Goal: Task Accomplishment & Management: Use online tool/utility

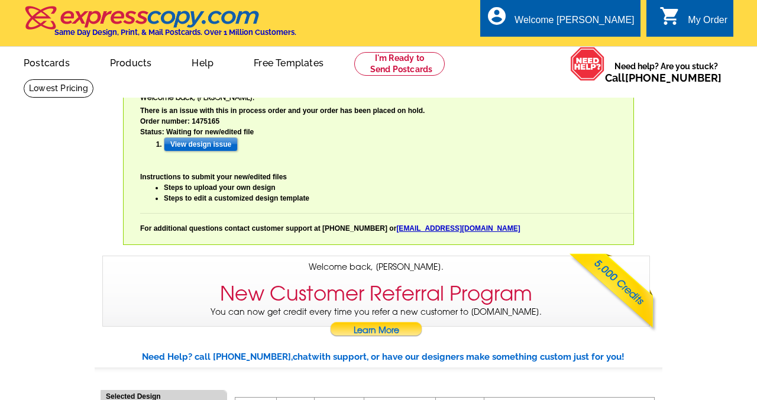
select select "785"
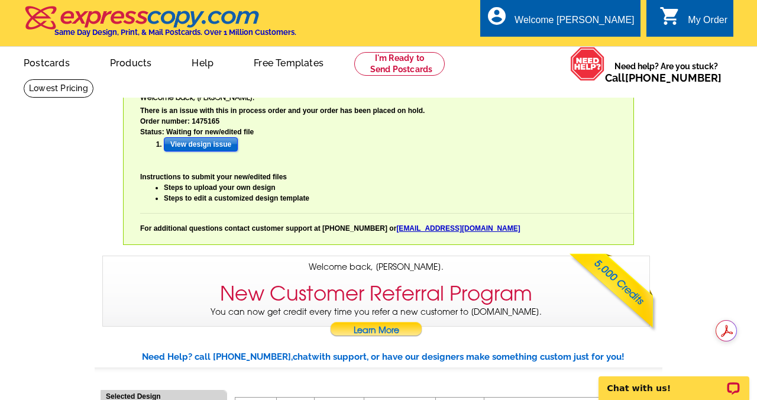
click at [218, 146] on input "View design issue" at bounding box center [201, 144] width 74 height 14
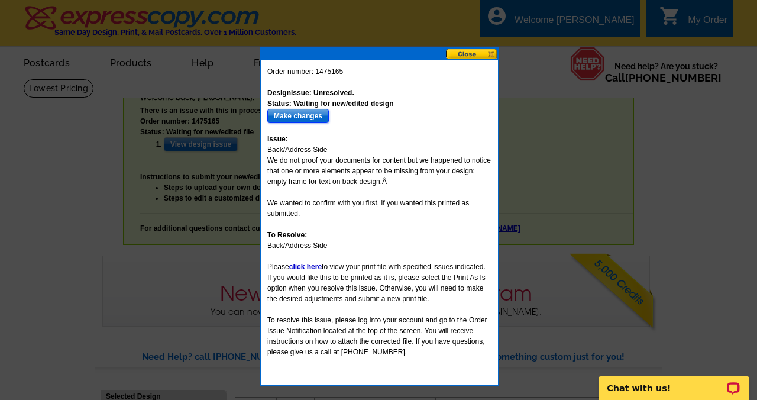
click at [288, 117] on input "Make changes" at bounding box center [298, 116] width 62 height 14
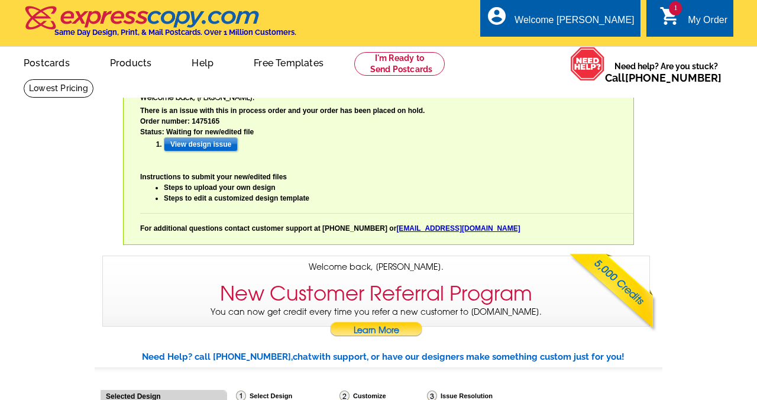
select select "785"
click at [201, 149] on input "View design issue" at bounding box center [201, 144] width 74 height 14
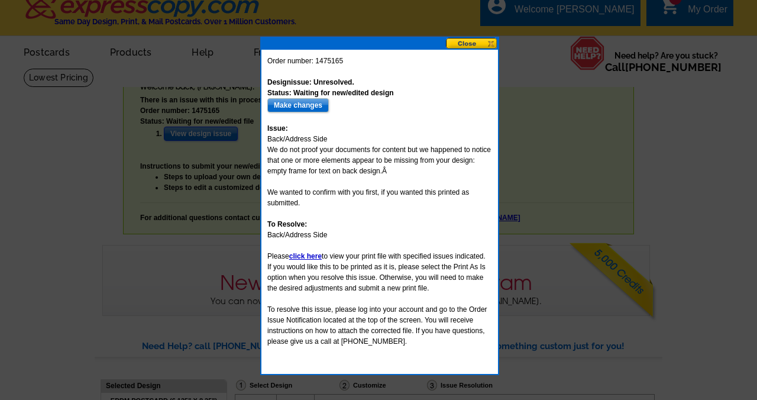
scroll to position [12, 0]
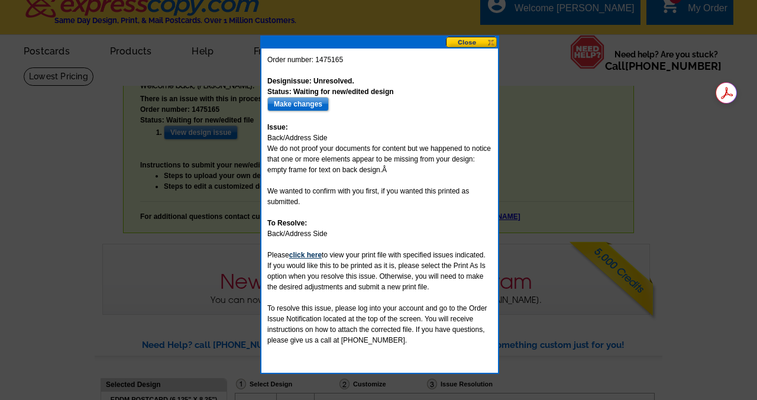
click at [314, 256] on b "click here" at bounding box center [305, 255] width 33 height 8
click at [300, 105] on input "Make changes" at bounding box center [298, 104] width 62 height 14
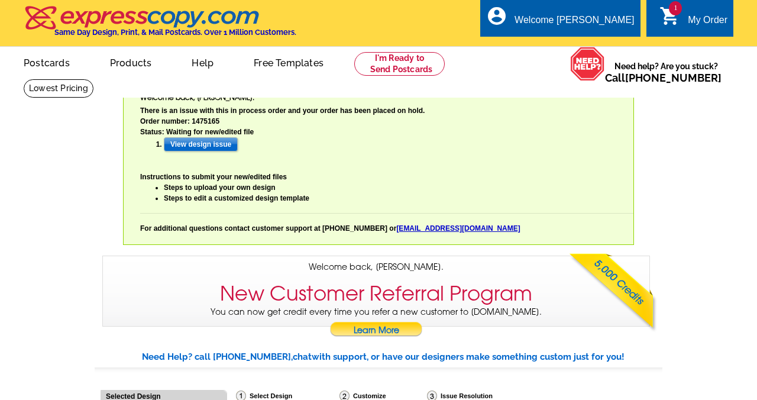
select select "785"
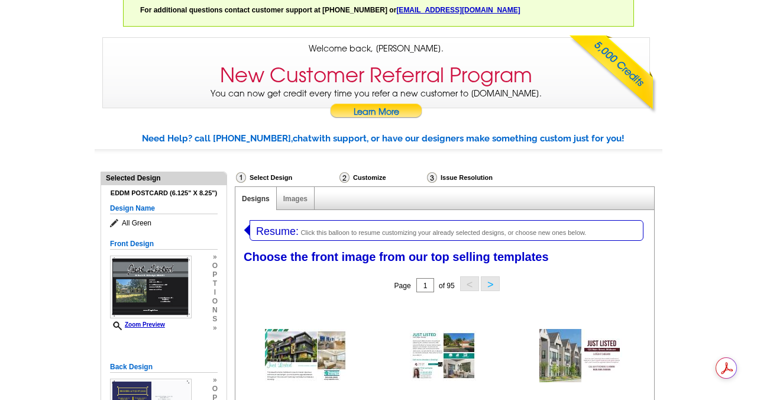
scroll to position [219, 0]
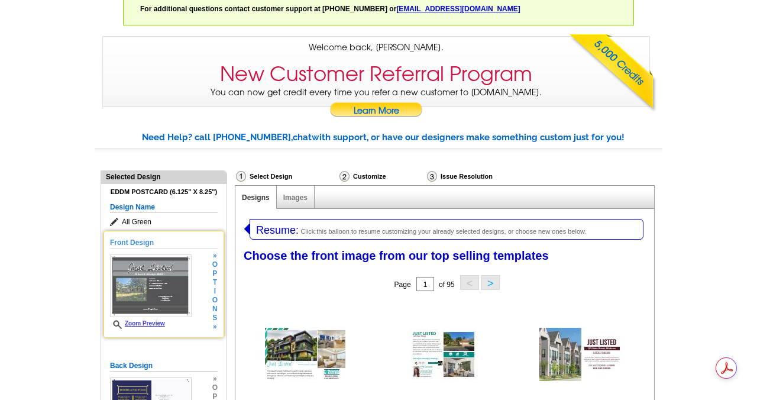
click at [153, 295] on img at bounding box center [151, 285] width 82 height 63
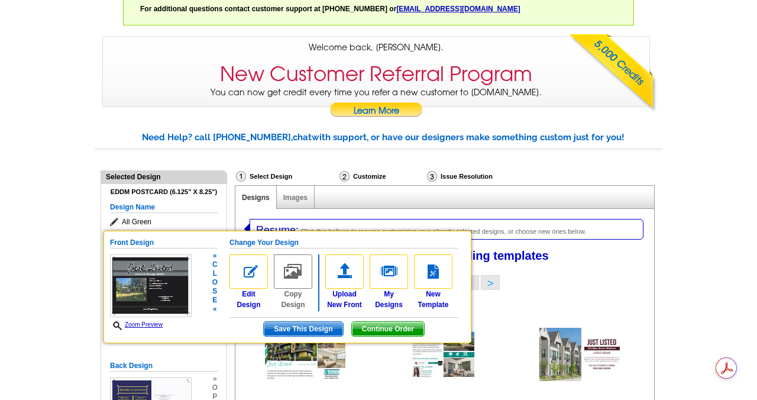
click at [136, 321] on link "Zoom Preview" at bounding box center [136, 324] width 53 height 7
click at [135, 326] on link "Zoom Preview" at bounding box center [136, 324] width 53 height 7
click at [150, 323] on link "Zoom Preview" at bounding box center [136, 324] width 53 height 7
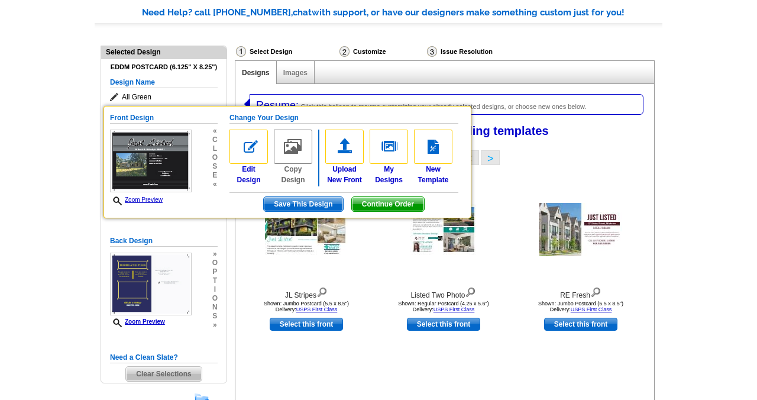
scroll to position [348, 0]
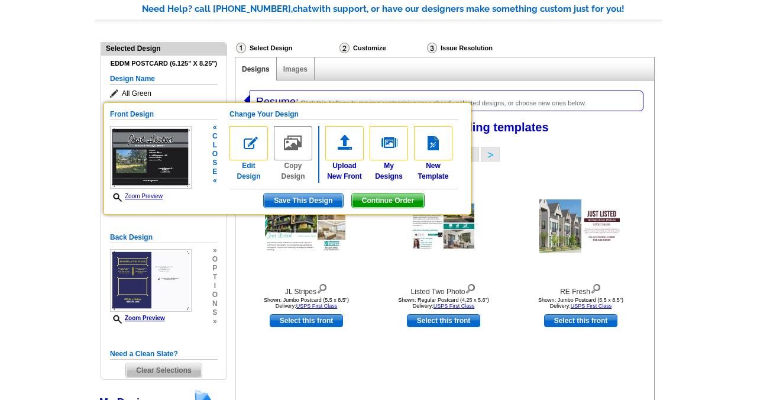
click at [250, 143] on img at bounding box center [249, 143] width 38 height 34
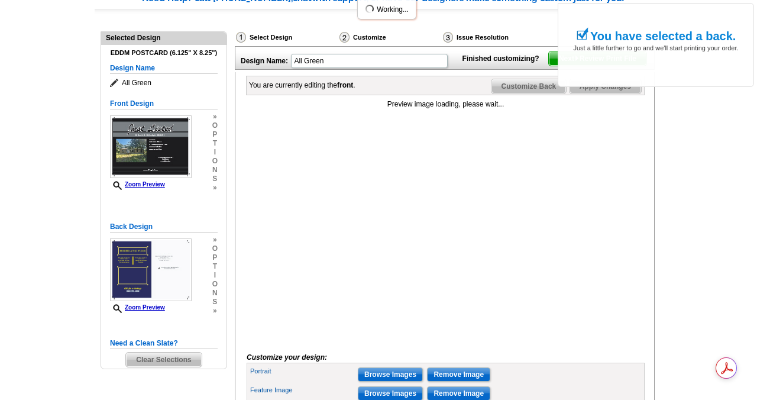
scroll to position [361, 0]
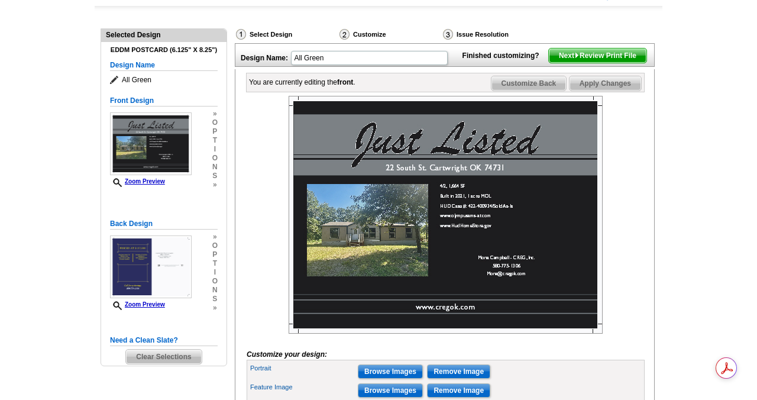
click at [535, 91] on span "Customize Back" at bounding box center [529, 83] width 75 height 14
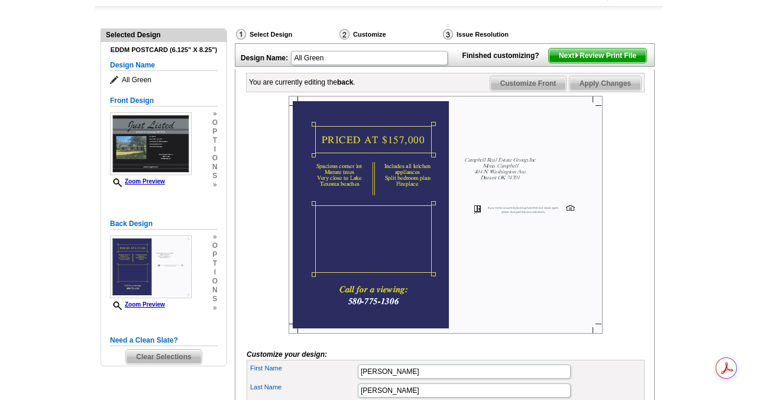
click at [334, 241] on img at bounding box center [446, 215] width 314 height 238
click at [364, 250] on img at bounding box center [446, 215] width 314 height 238
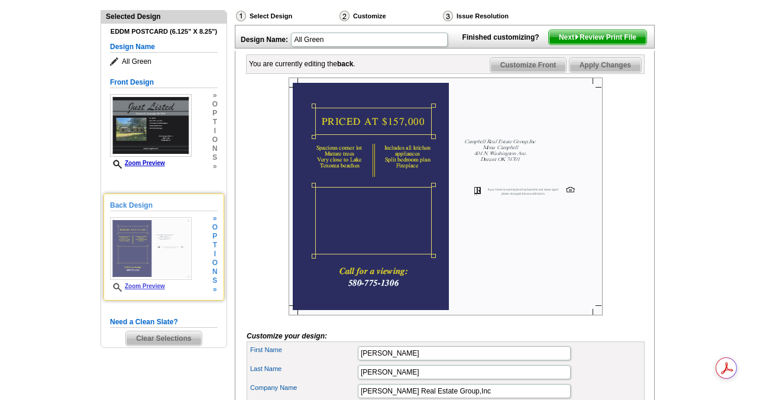
scroll to position [382, 0]
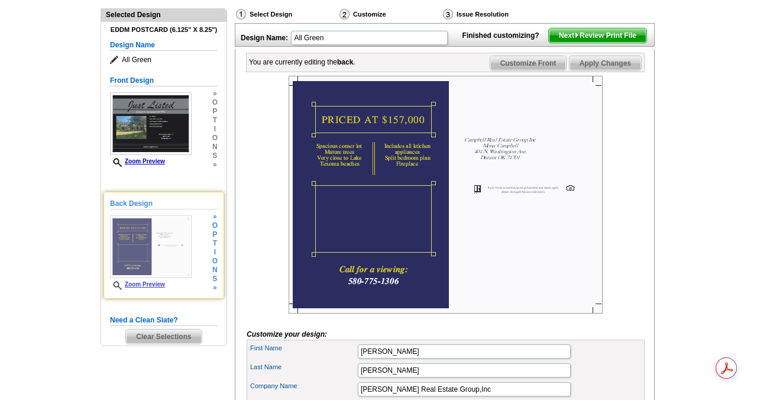
click at [216, 270] on span "n" at bounding box center [214, 270] width 5 height 9
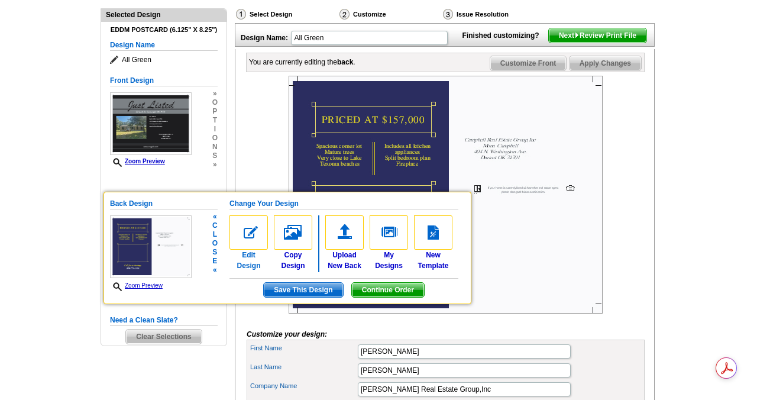
click at [248, 234] on img at bounding box center [249, 232] width 38 height 34
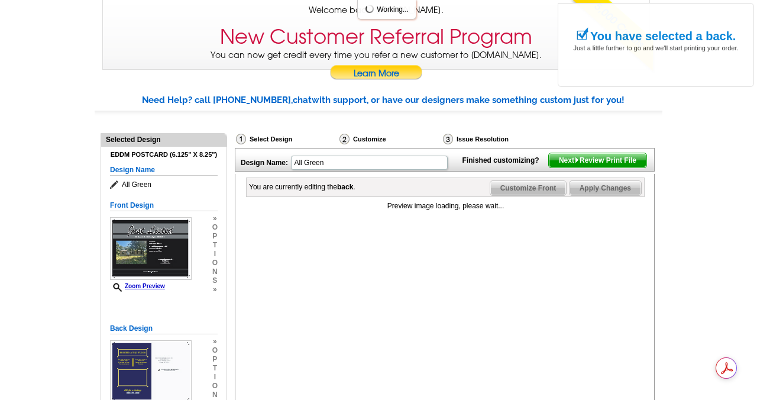
scroll to position [383, 0]
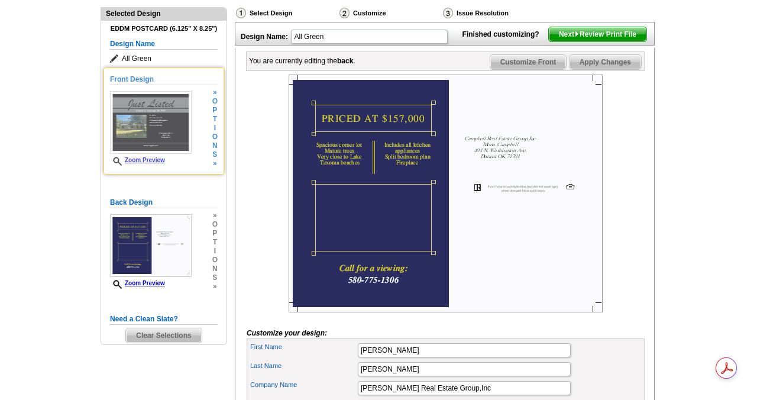
click at [126, 136] on img at bounding box center [151, 122] width 82 height 63
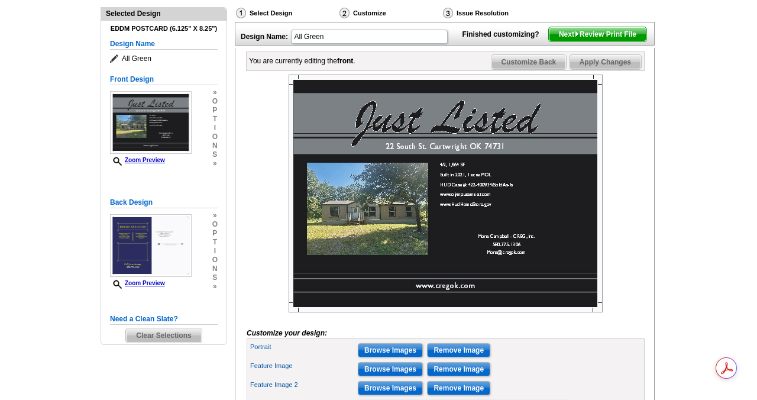
click at [524, 69] on span "Customize Back" at bounding box center [529, 62] width 75 height 14
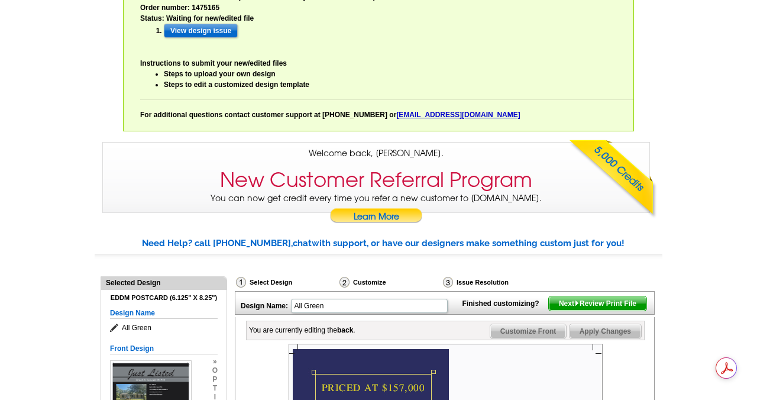
scroll to position [0, 0]
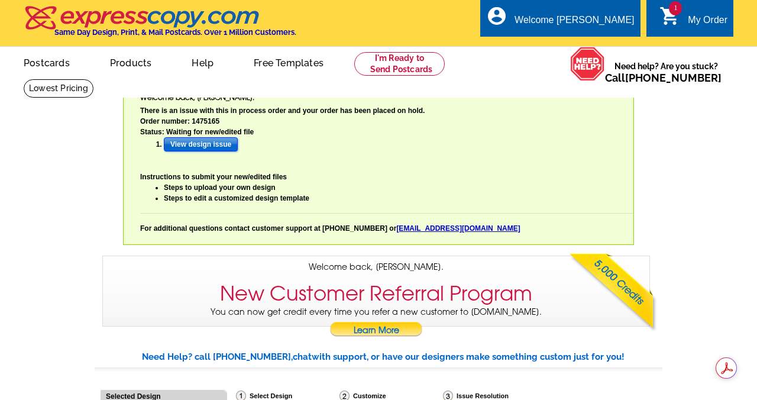
click at [201, 147] on input "View design issue" at bounding box center [201, 144] width 74 height 14
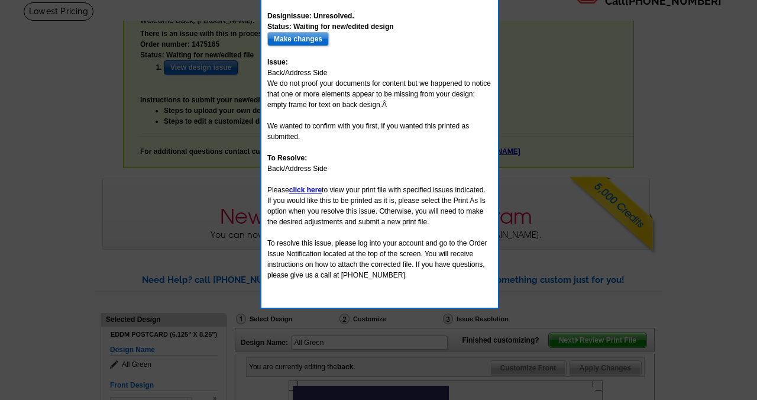
scroll to position [89, 0]
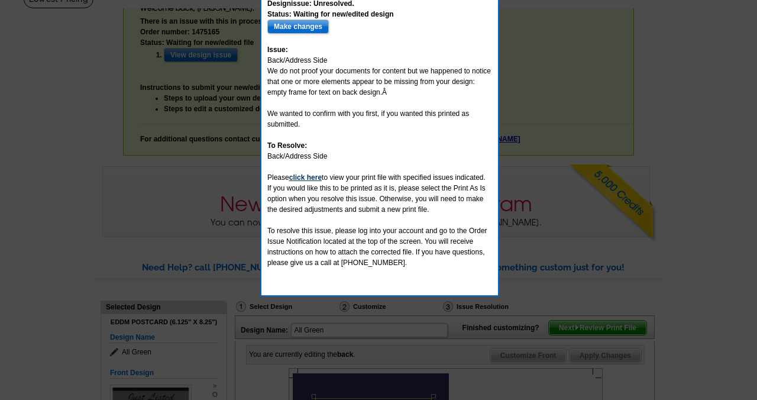
click at [305, 179] on b "click here" at bounding box center [305, 177] width 33 height 8
click at [287, 28] on input "Make changes" at bounding box center [298, 27] width 62 height 14
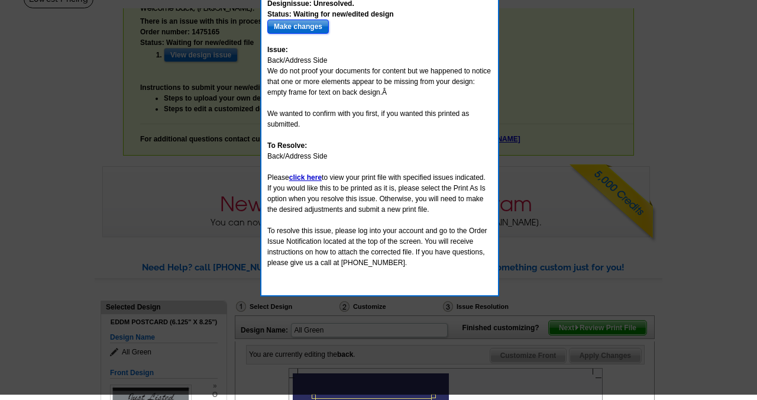
scroll to position [32, 0]
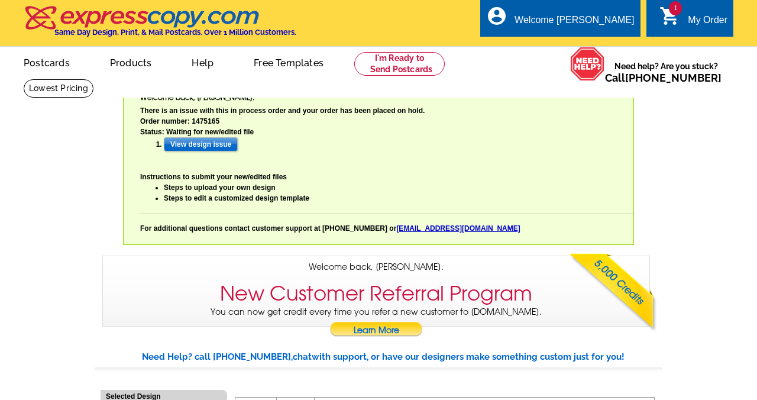
click at [469, 23] on div "local_phone Same Day Design, Print, & Mail Postcards. Over 1 Million Customers.…" at bounding box center [379, 24] width 710 height 44
select select "785"
click at [185, 143] on input "View design issue" at bounding box center [201, 144] width 74 height 14
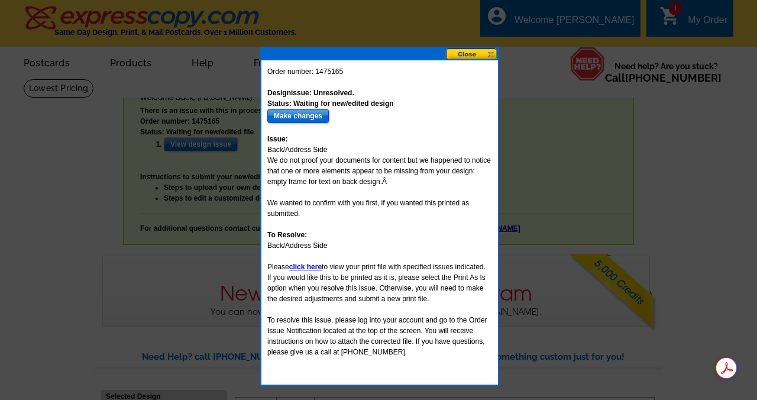
click at [317, 114] on input "Make changes" at bounding box center [298, 116] width 62 height 14
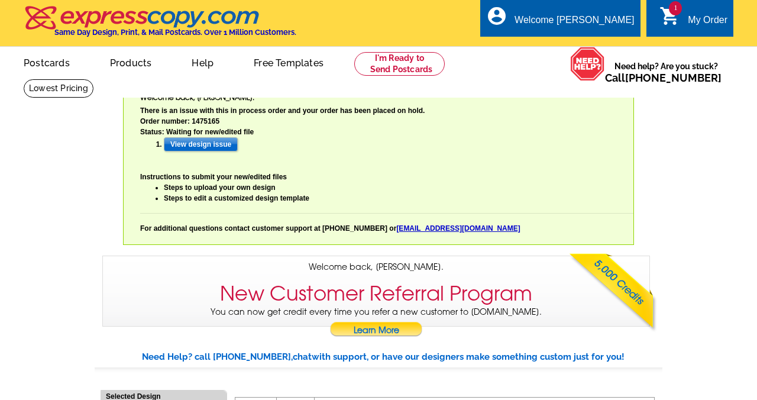
select select "785"
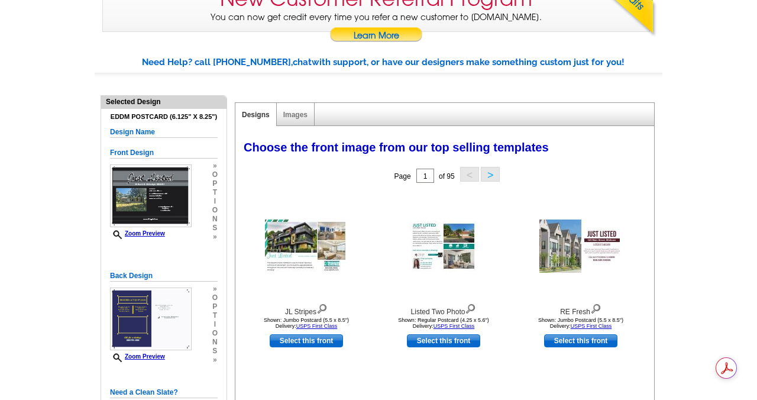
scroll to position [297, 0]
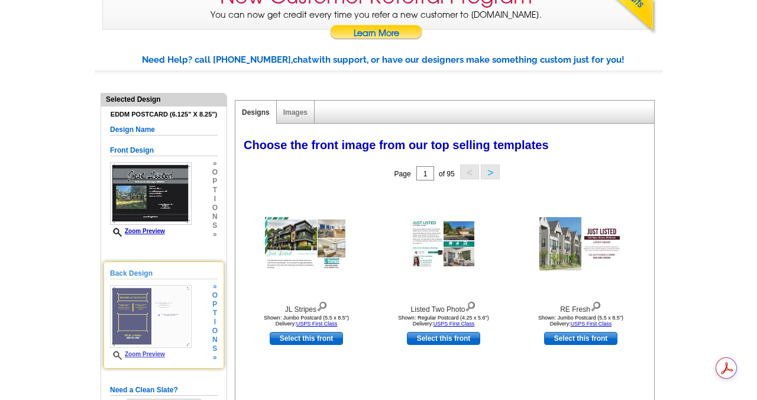
click at [142, 319] on img at bounding box center [151, 316] width 82 height 63
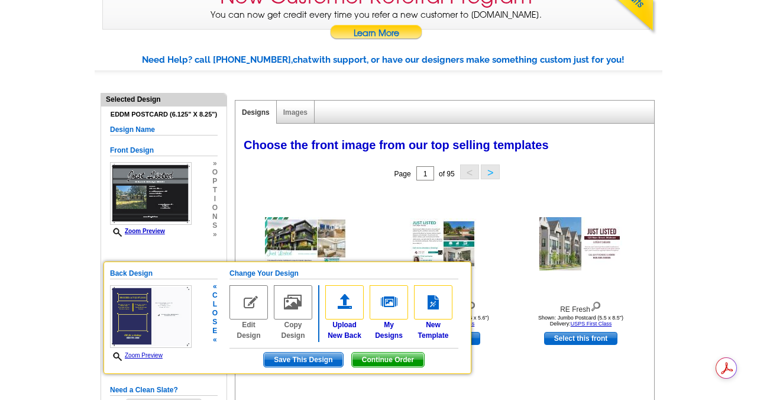
click at [250, 301] on img at bounding box center [249, 302] width 38 height 34
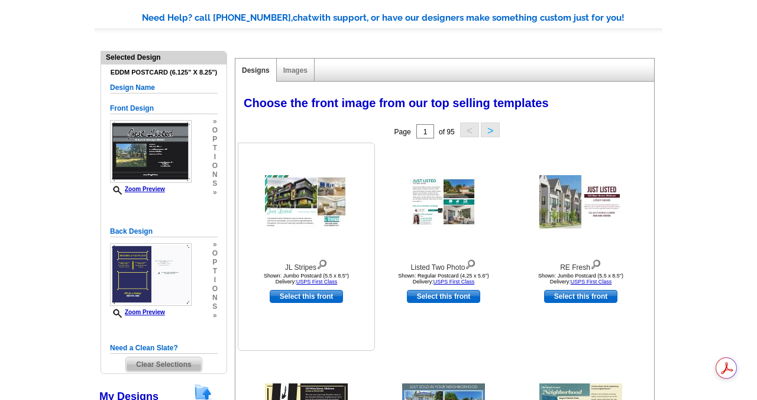
scroll to position [398, 0]
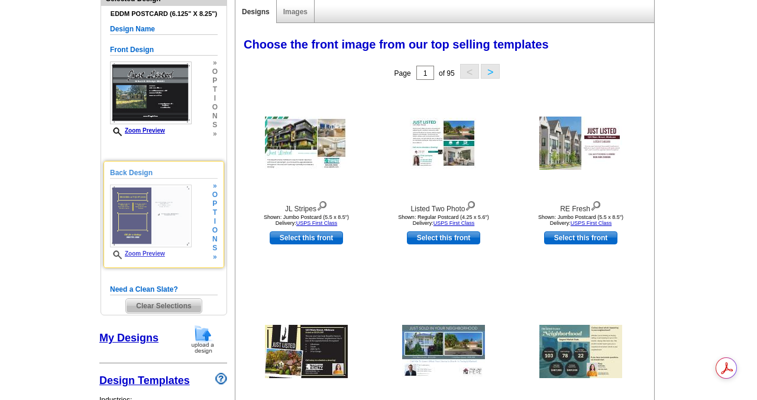
click at [131, 217] on img at bounding box center [151, 216] width 82 height 63
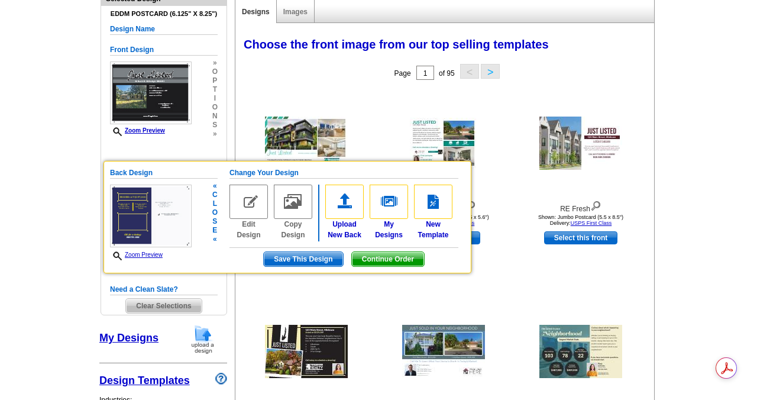
click at [250, 204] on img at bounding box center [249, 202] width 38 height 34
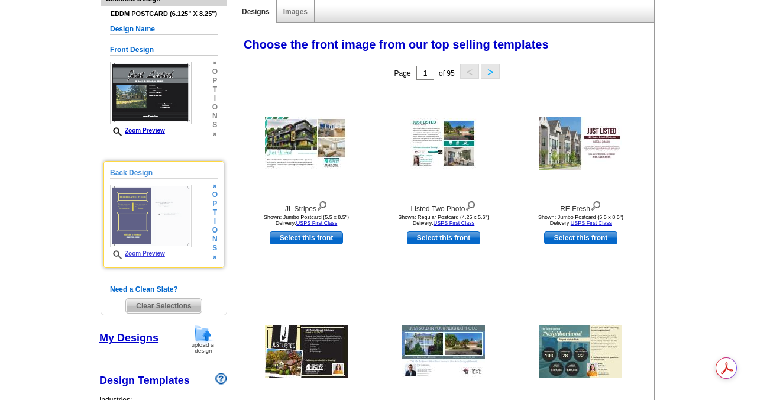
click at [138, 224] on img at bounding box center [151, 216] width 82 height 63
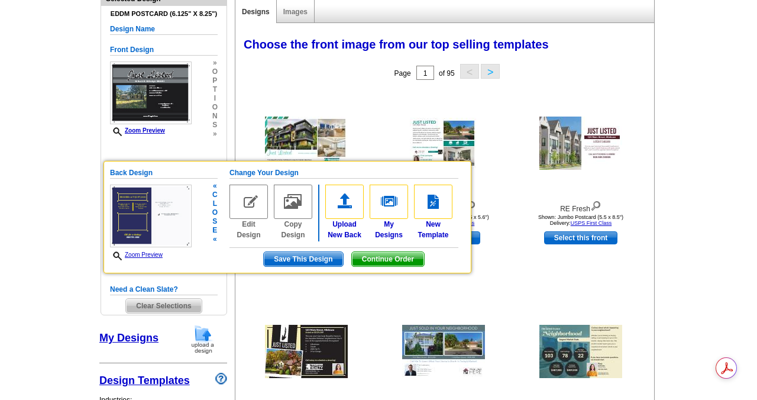
click at [380, 260] on span "Continue Order" at bounding box center [388, 259] width 72 height 14
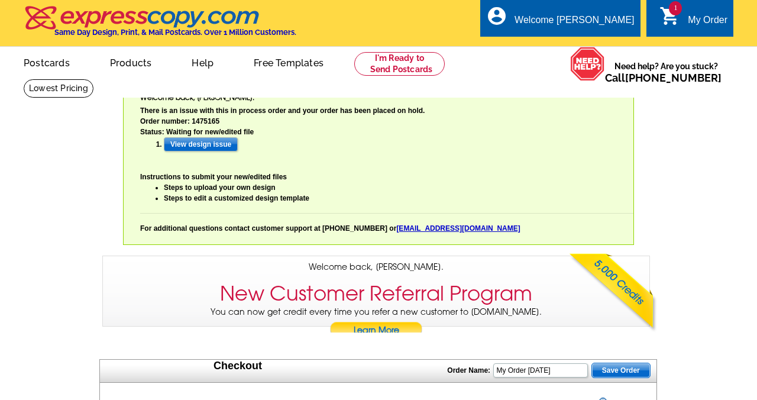
type input "HURRY40"
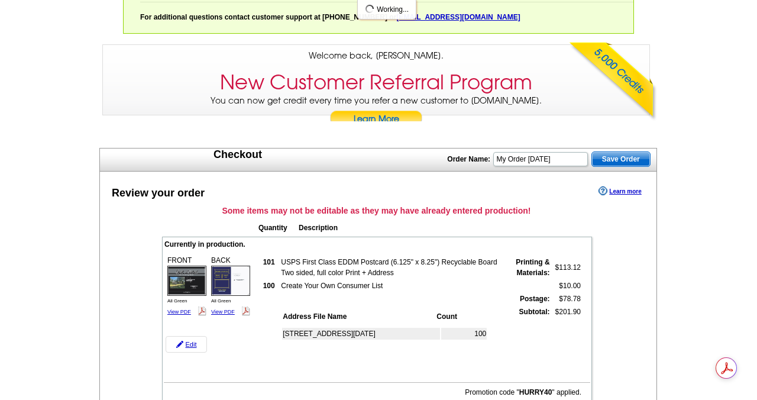
scroll to position [214, 0]
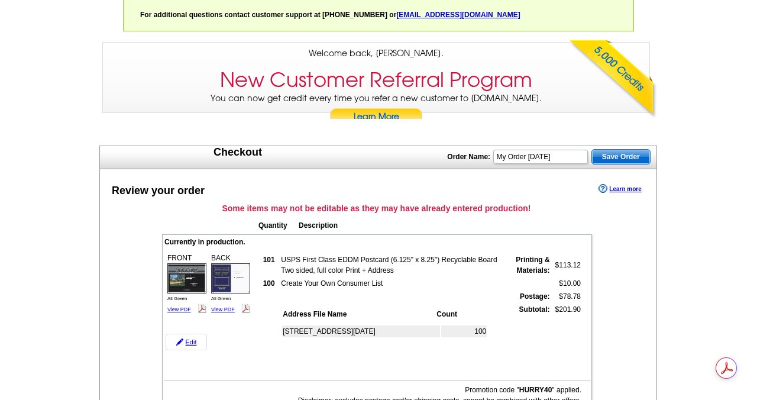
type input "HURRY40"
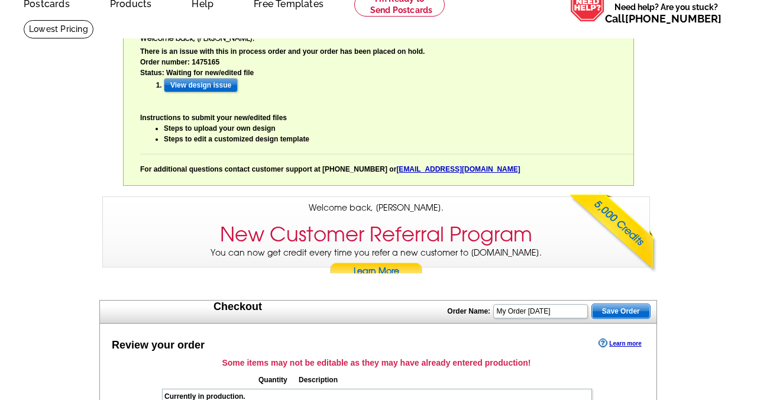
scroll to position [0, 0]
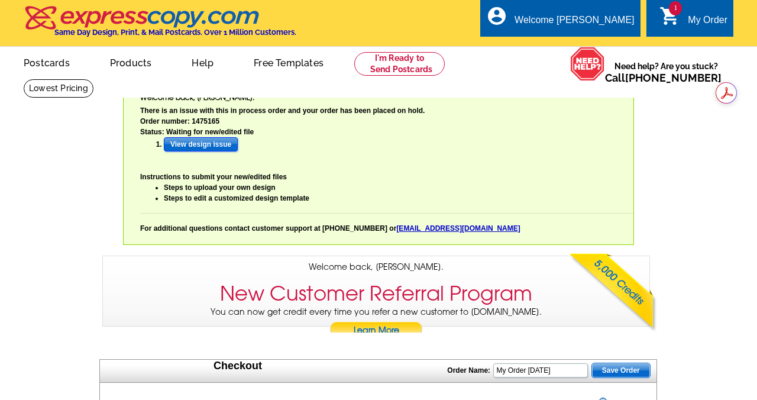
click at [188, 146] on input "View design issue" at bounding box center [201, 144] width 74 height 14
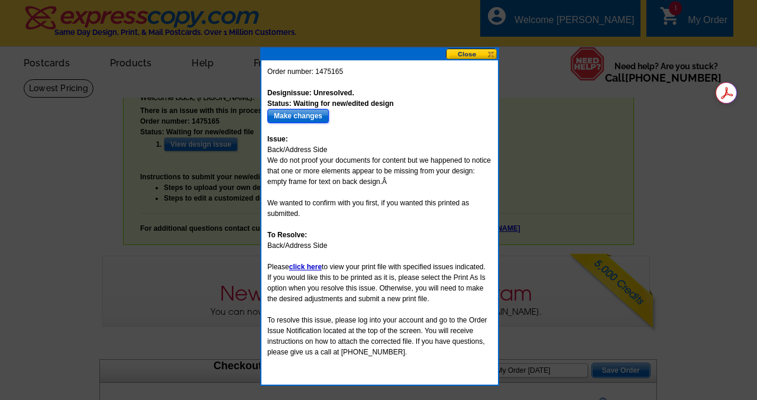
click at [307, 116] on input "Make changes" at bounding box center [298, 116] width 62 height 14
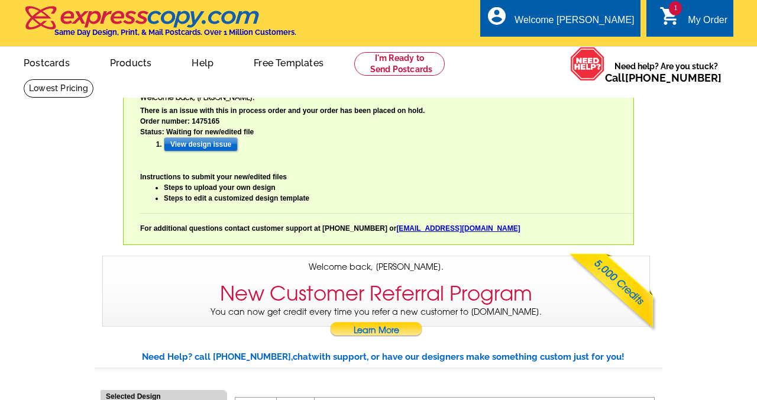
select select "785"
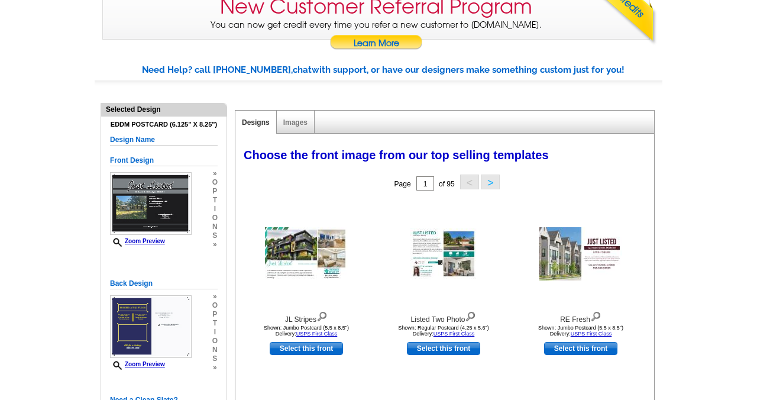
scroll to position [288, 0]
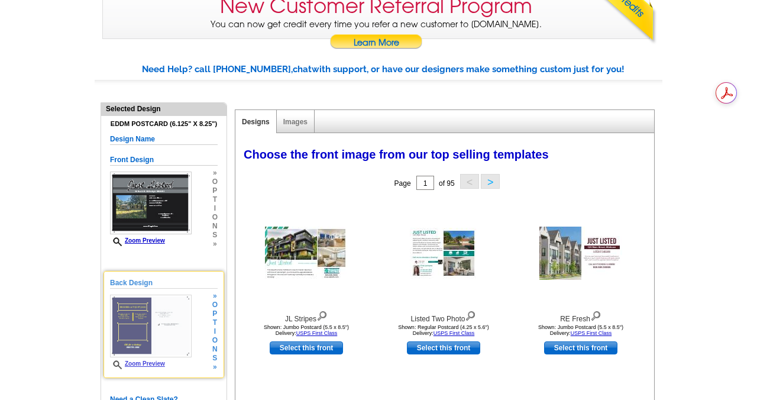
click at [136, 321] on img at bounding box center [151, 326] width 82 height 63
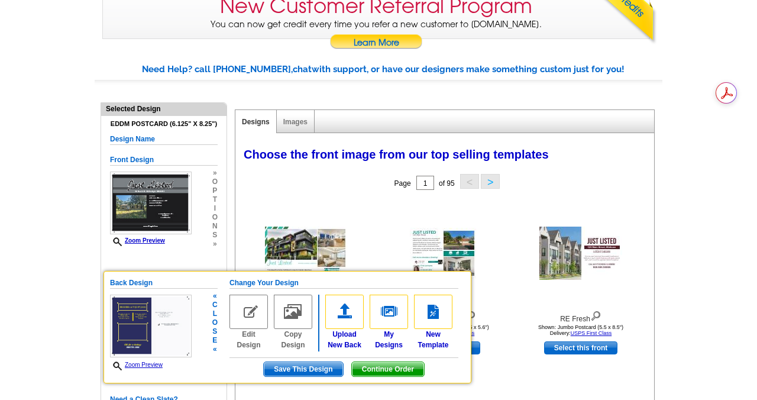
click at [138, 330] on img at bounding box center [151, 326] width 82 height 63
click at [136, 365] on link "Zoom Preview" at bounding box center [136, 364] width 53 height 7
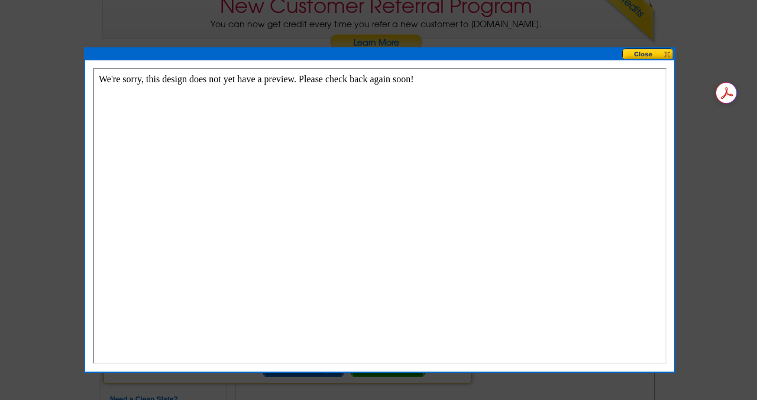
scroll to position [0, 0]
click at [642, 55] on button at bounding box center [648, 54] width 52 height 11
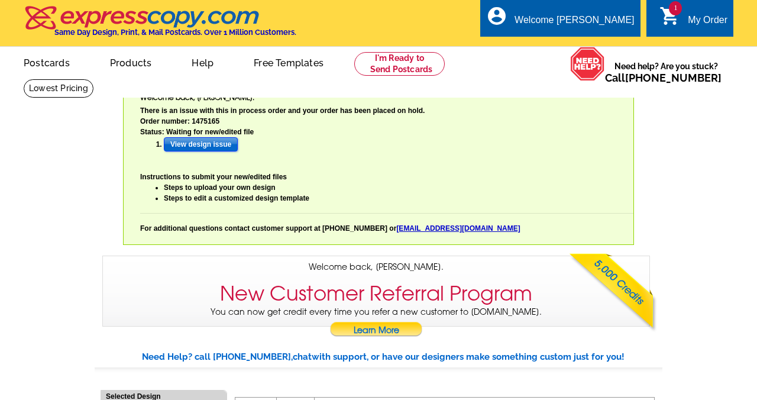
click at [214, 146] on input "View design issue" at bounding box center [201, 144] width 74 height 14
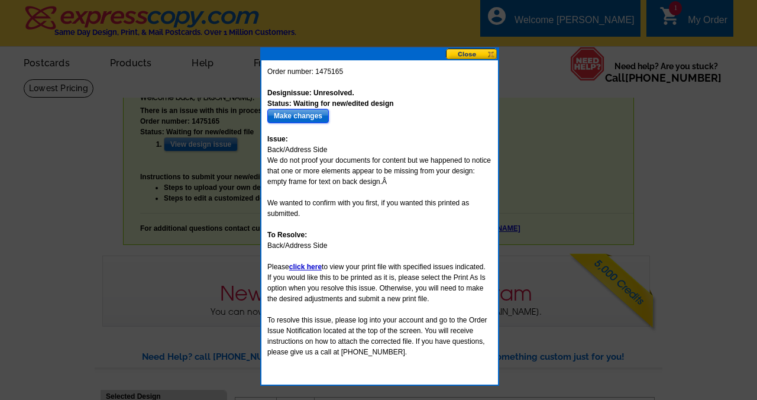
click at [293, 117] on input "Make changes" at bounding box center [298, 116] width 62 height 14
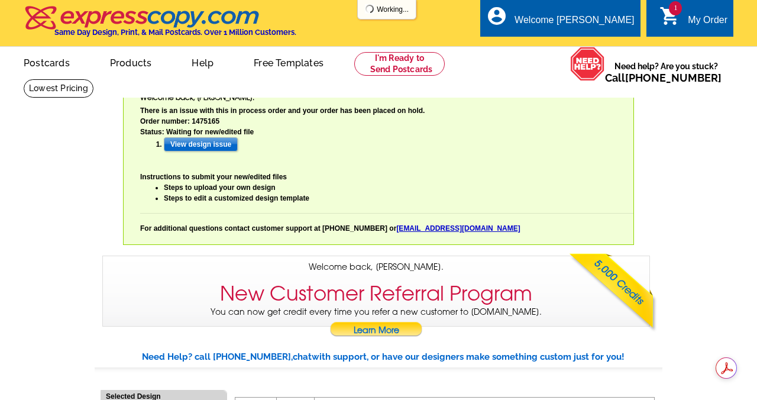
select select "785"
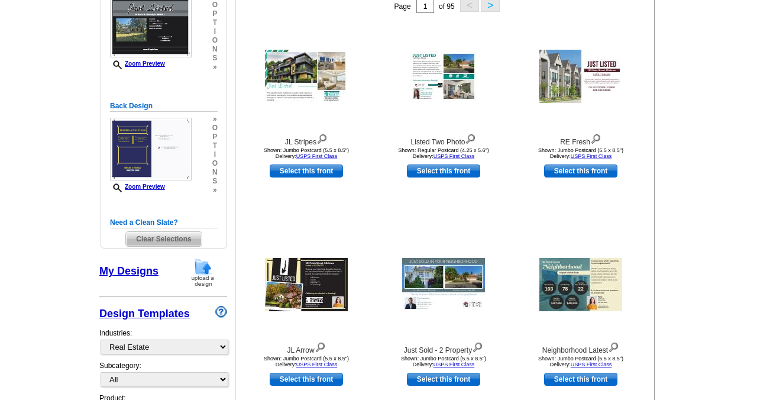
scroll to position [465, 0]
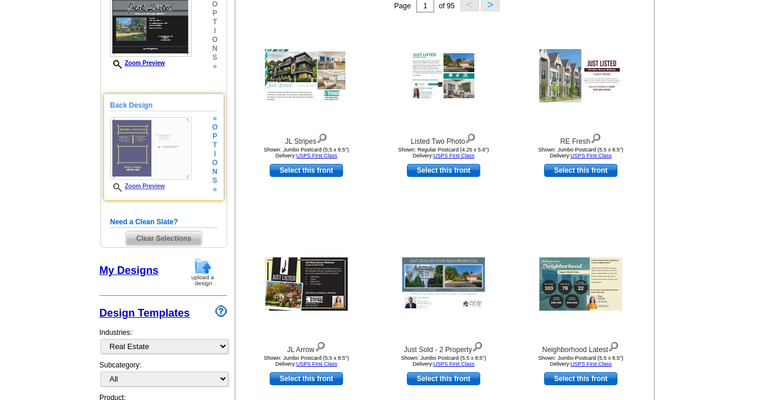
click at [215, 160] on span "o" at bounding box center [214, 163] width 5 height 9
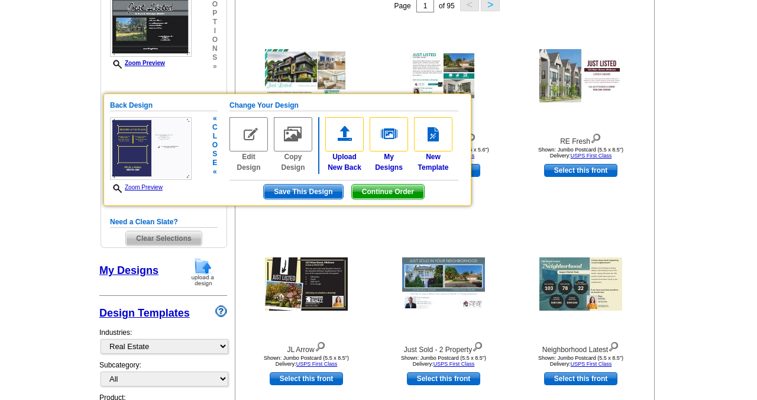
click at [142, 187] on link "Zoom Preview" at bounding box center [136, 187] width 53 height 7
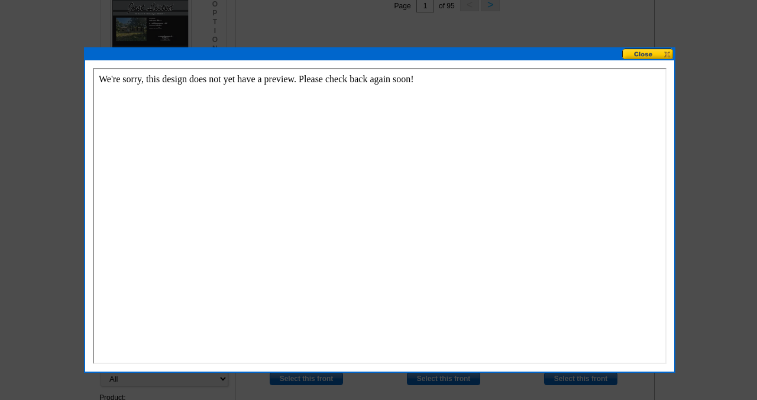
scroll to position [0, 0]
click at [636, 56] on button at bounding box center [648, 54] width 52 height 11
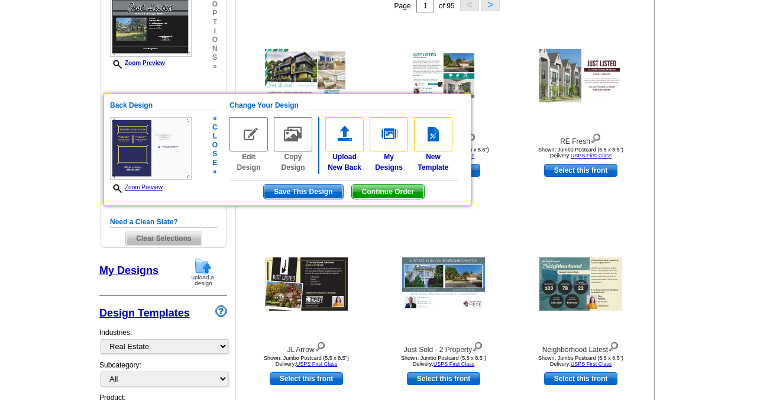
click at [141, 150] on img at bounding box center [151, 148] width 82 height 63
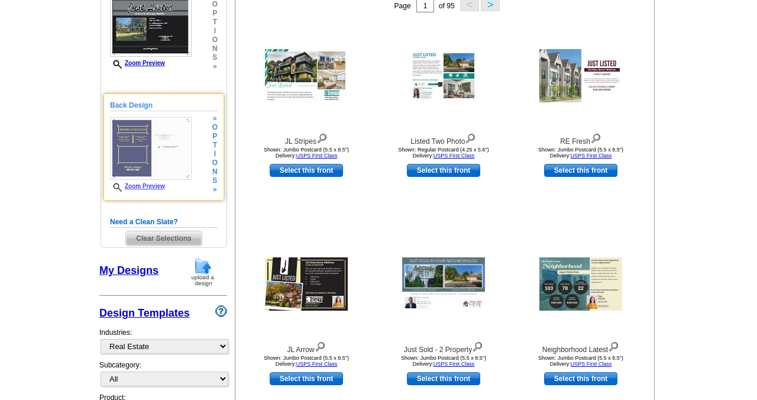
click at [141, 150] on img at bounding box center [151, 148] width 82 height 63
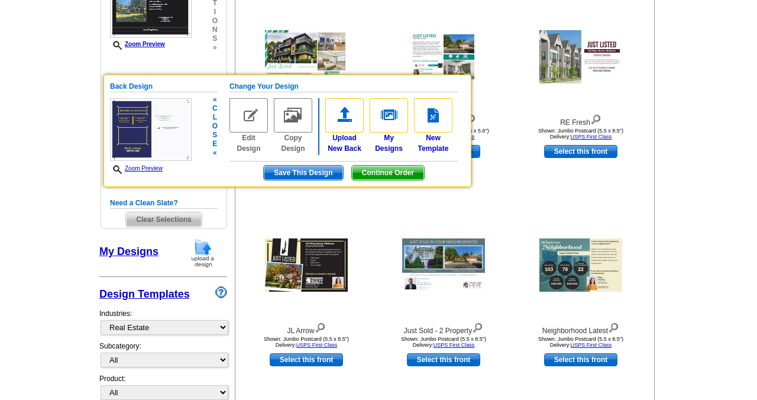
scroll to position [485, 0]
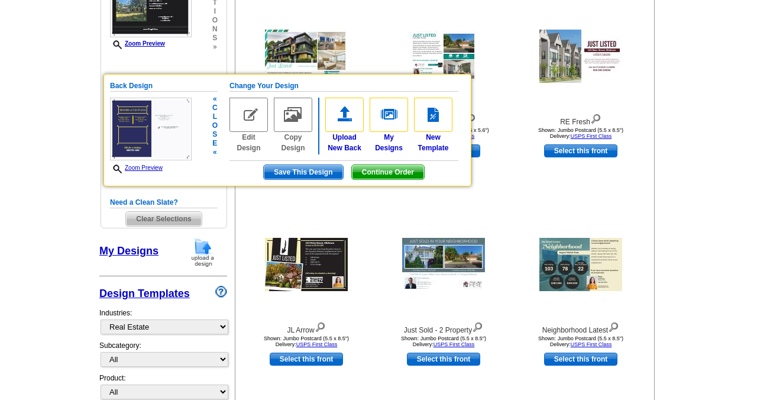
click at [150, 142] on img at bounding box center [151, 129] width 82 height 63
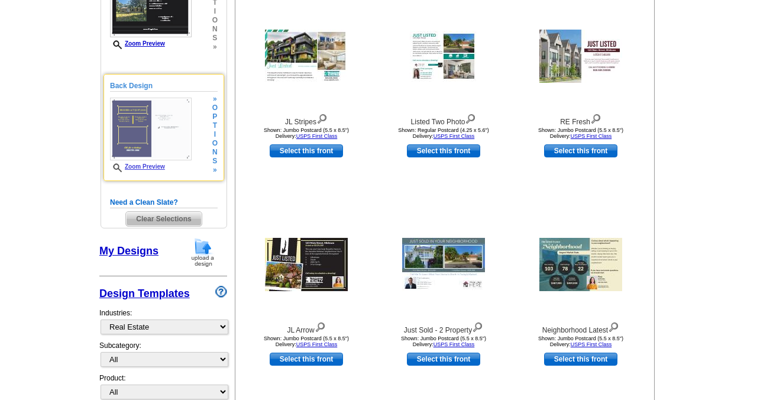
click at [150, 142] on img at bounding box center [151, 129] width 82 height 63
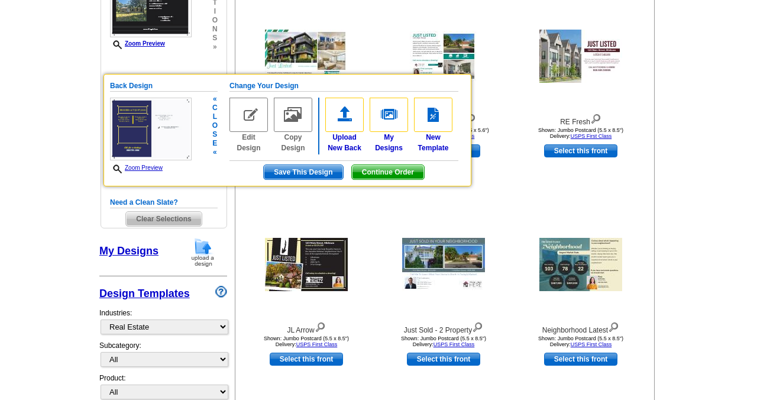
click at [150, 142] on img at bounding box center [151, 129] width 82 height 63
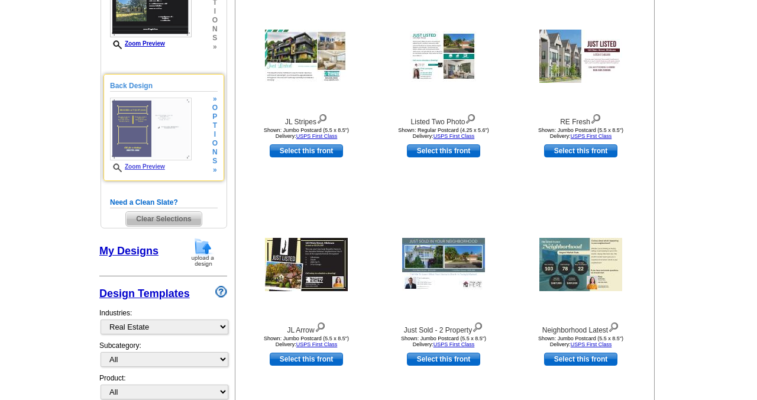
click at [150, 142] on img at bounding box center [151, 129] width 82 height 63
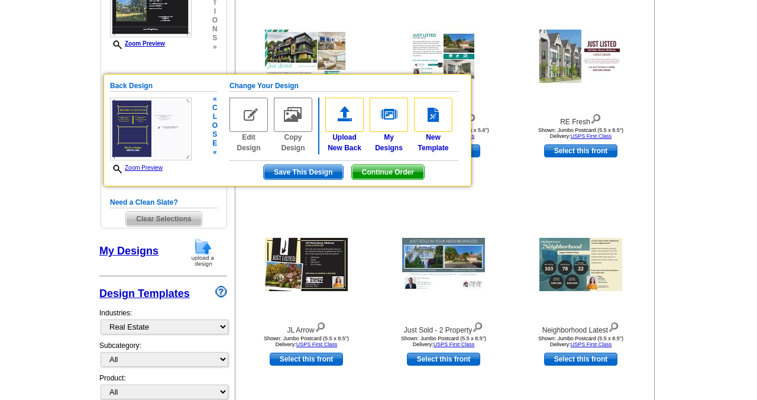
click at [305, 172] on span "Save This Design" at bounding box center [303, 172] width 79 height 14
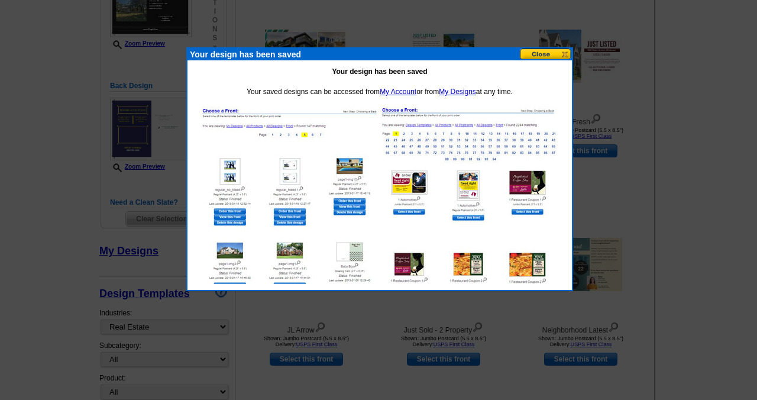
click at [532, 53] on button at bounding box center [546, 54] width 52 height 11
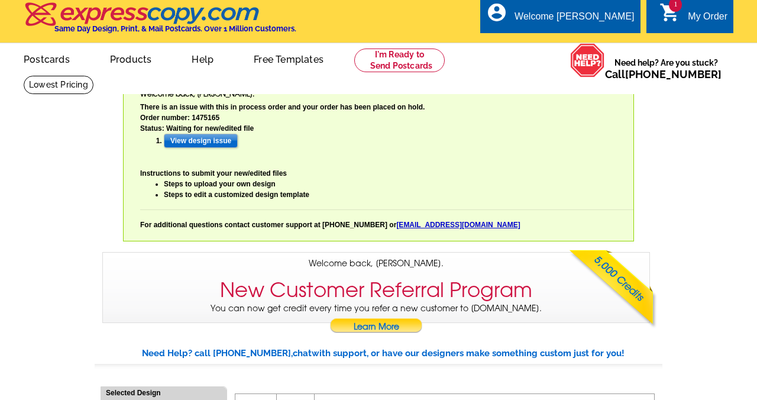
scroll to position [0, 0]
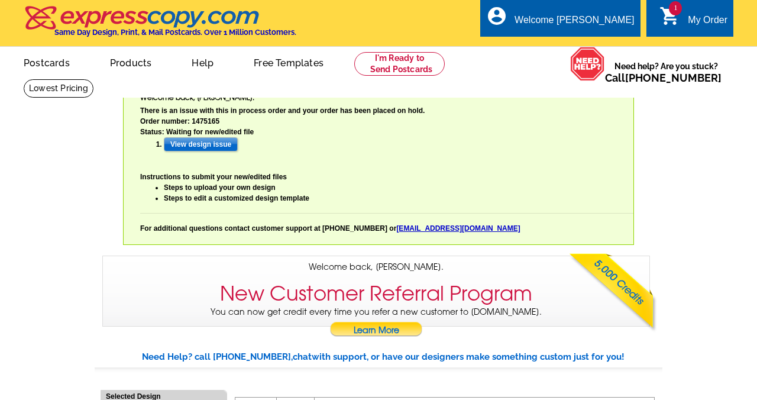
click at [704, 15] on div "My Order" at bounding box center [708, 23] width 40 height 17
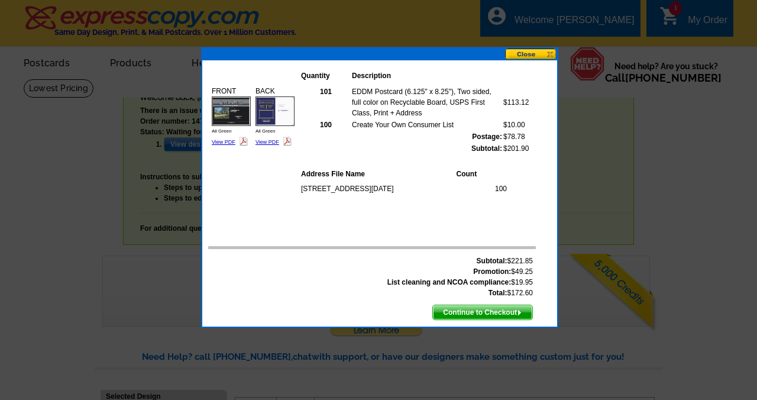
click at [273, 112] on img at bounding box center [275, 111] width 39 height 30
click at [524, 54] on button at bounding box center [531, 54] width 52 height 11
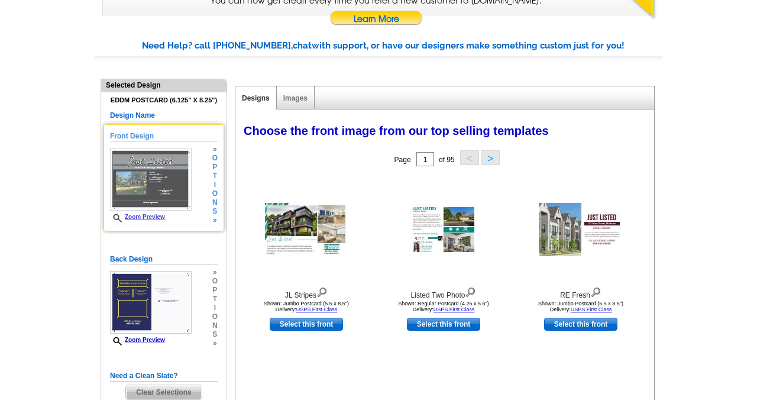
scroll to position [314, 0]
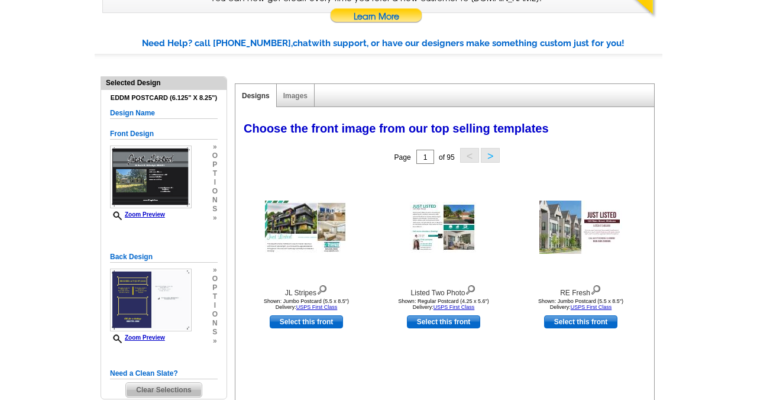
click at [123, 112] on h5 "Design Name" at bounding box center [164, 113] width 108 height 11
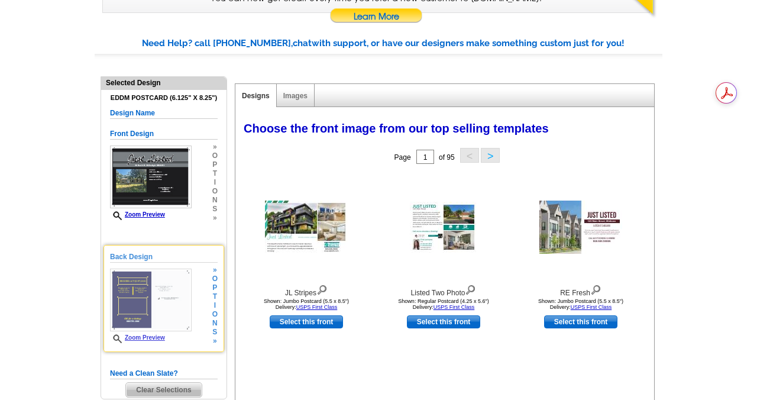
click at [127, 259] on h5 "Back Design" at bounding box center [164, 256] width 108 height 11
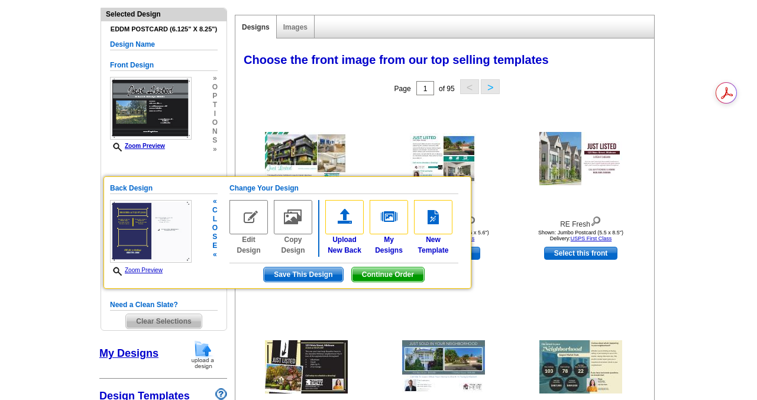
scroll to position [383, 0]
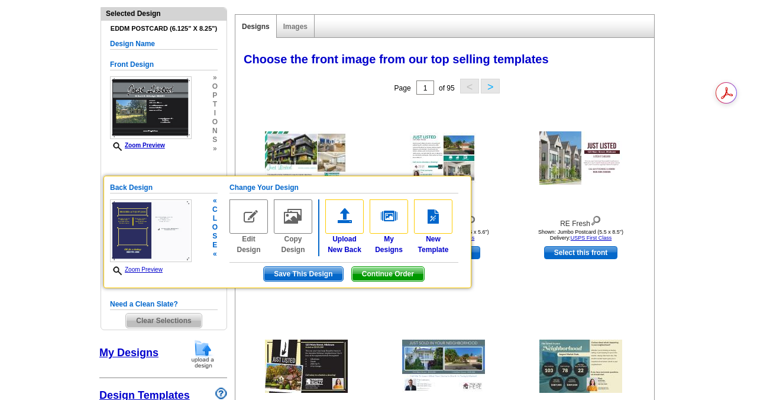
click at [247, 216] on img at bounding box center [249, 216] width 38 height 34
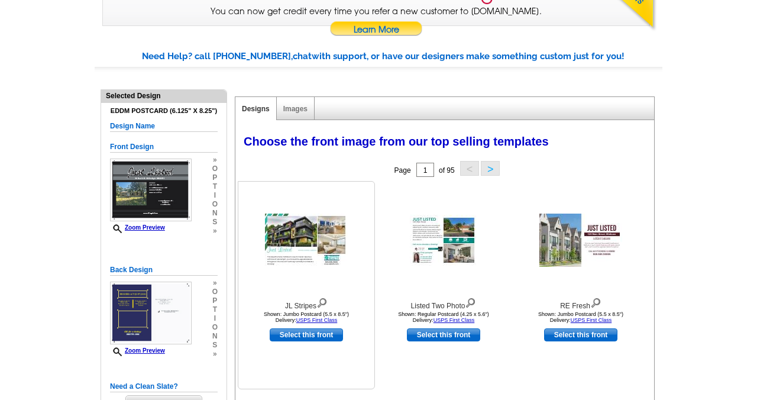
scroll to position [325, 0]
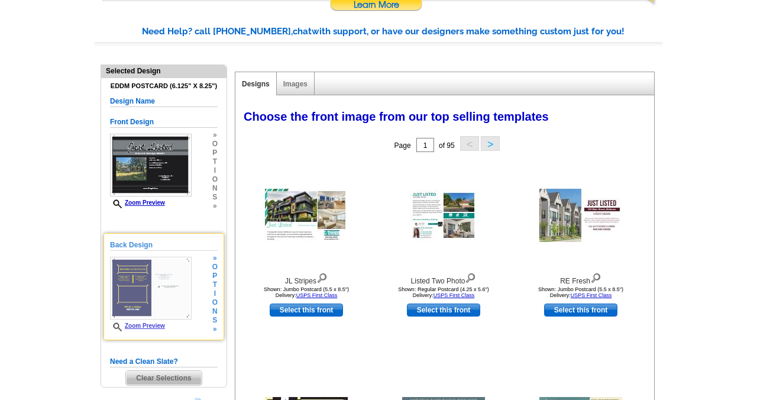
click at [143, 279] on img at bounding box center [151, 288] width 82 height 63
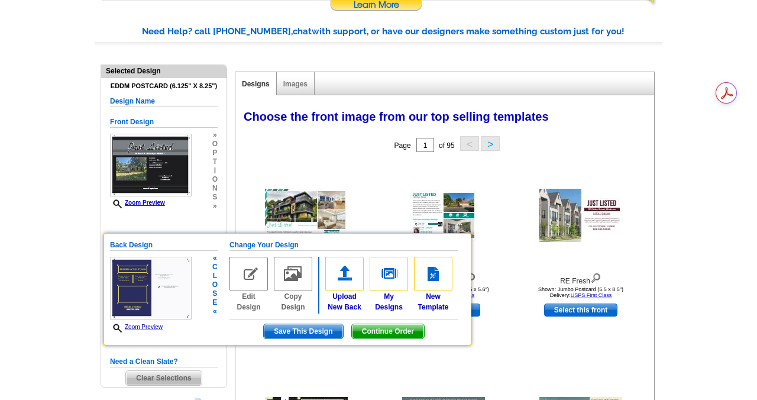
click at [157, 283] on img at bounding box center [151, 288] width 82 height 63
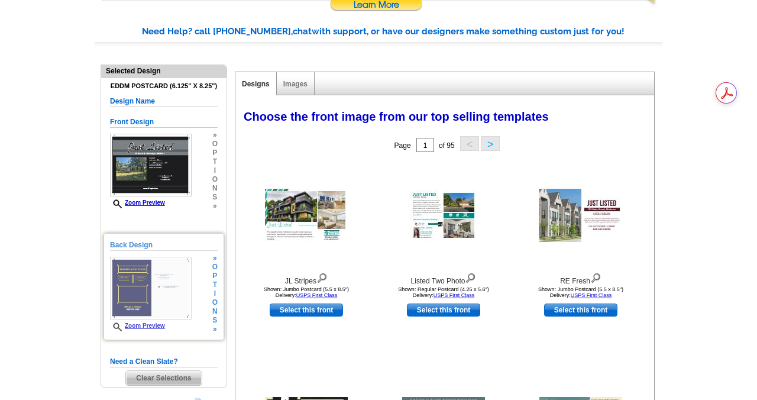
click at [157, 283] on img at bounding box center [151, 288] width 82 height 63
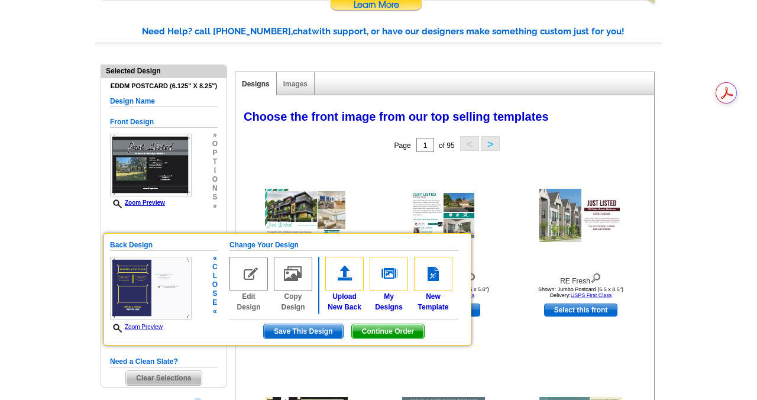
click at [254, 279] on img at bounding box center [249, 274] width 38 height 34
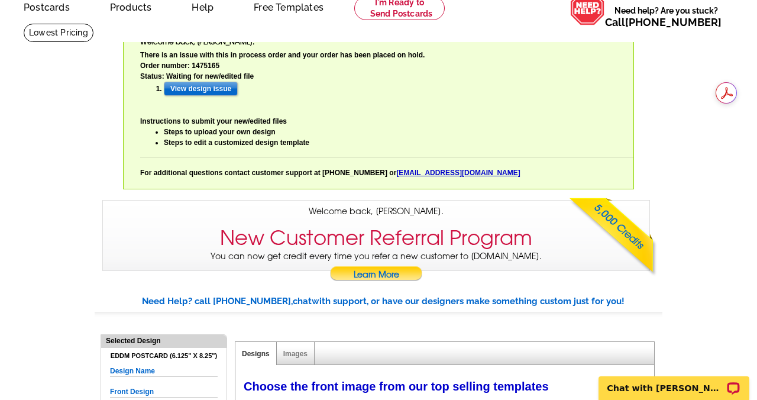
scroll to position [0, 0]
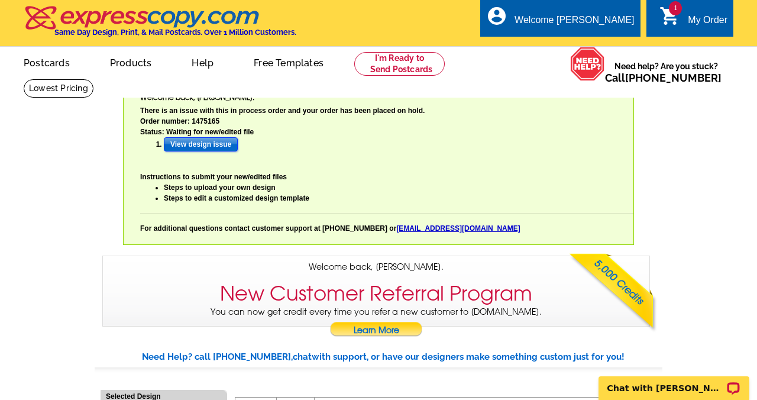
click at [195, 144] on input "View design issue" at bounding box center [201, 144] width 74 height 14
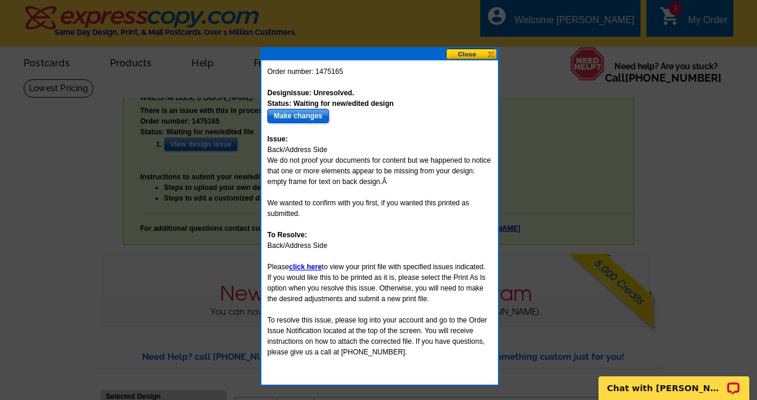
click at [308, 116] on input "Make changes" at bounding box center [298, 116] width 62 height 14
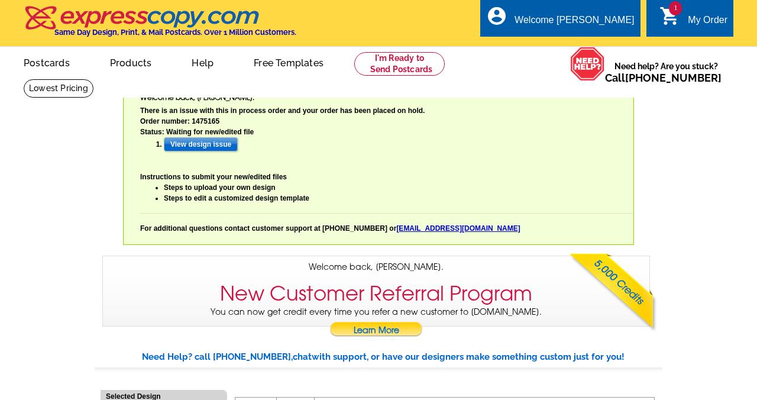
select select "785"
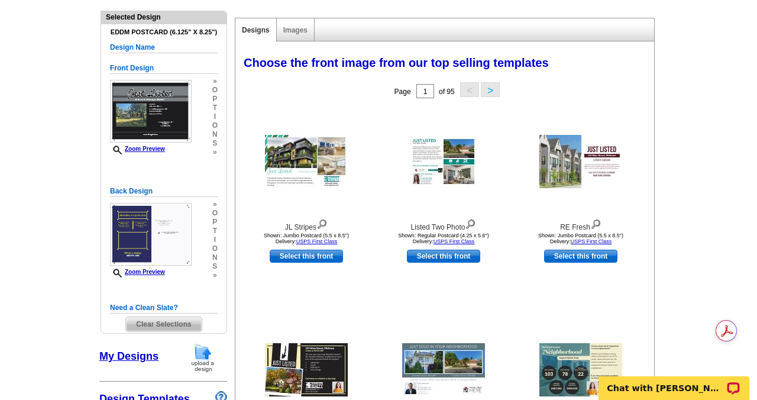
scroll to position [380, 0]
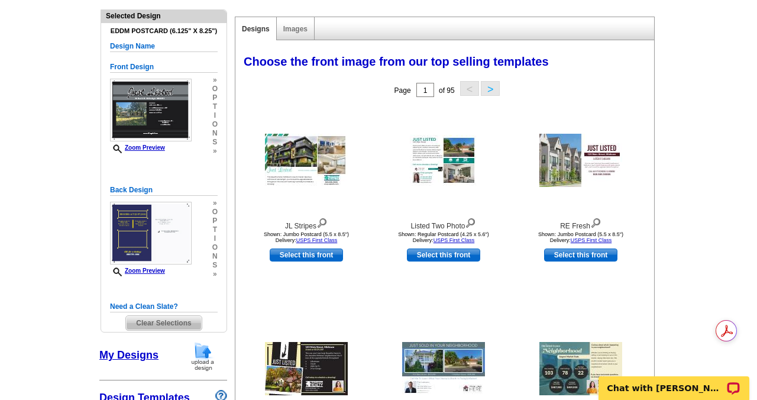
click at [164, 323] on span "Clear Selections" at bounding box center [163, 323] width 75 height 14
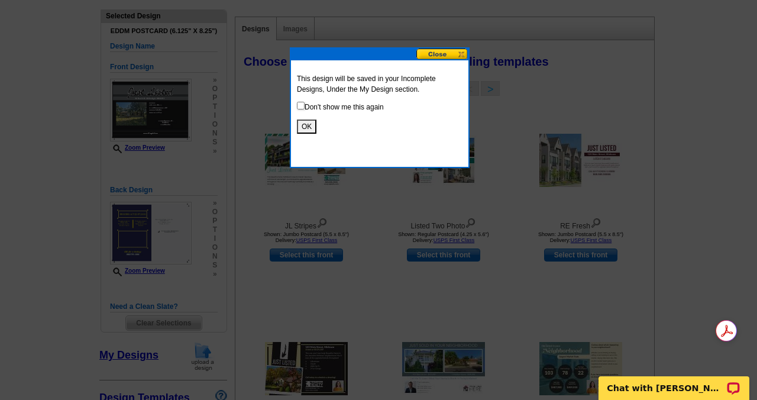
click at [306, 127] on button "OK" at bounding box center [307, 127] width 20 height 14
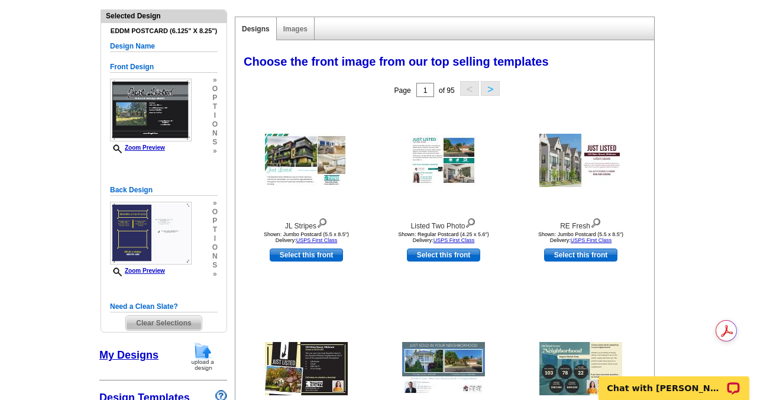
click at [134, 356] on link "My Designs" at bounding box center [128, 355] width 59 height 12
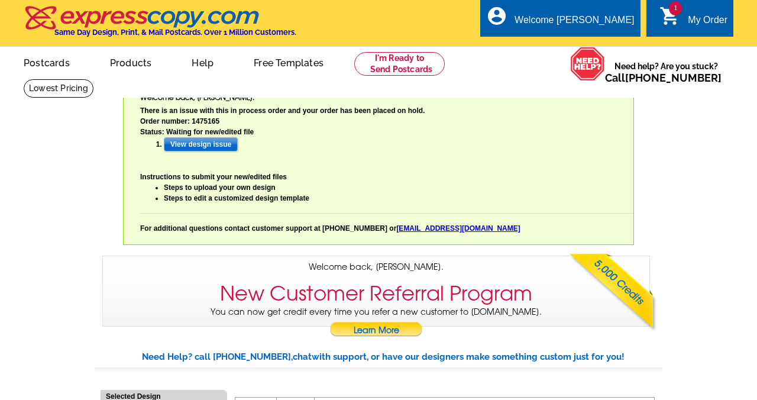
select select "785"
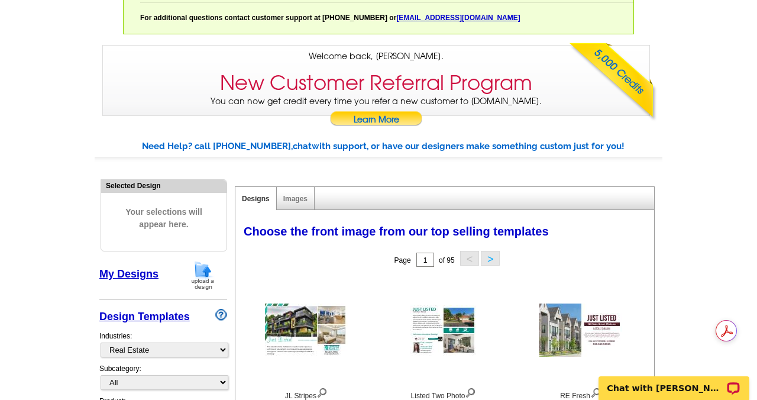
scroll to position [233, 0]
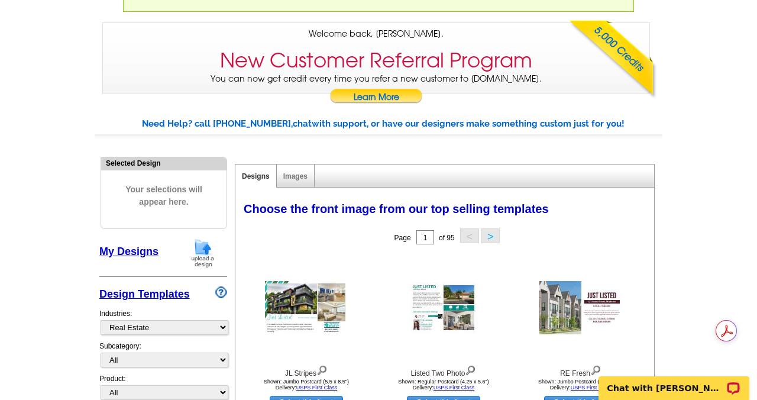
click at [112, 250] on link "My Designs" at bounding box center [128, 252] width 59 height 12
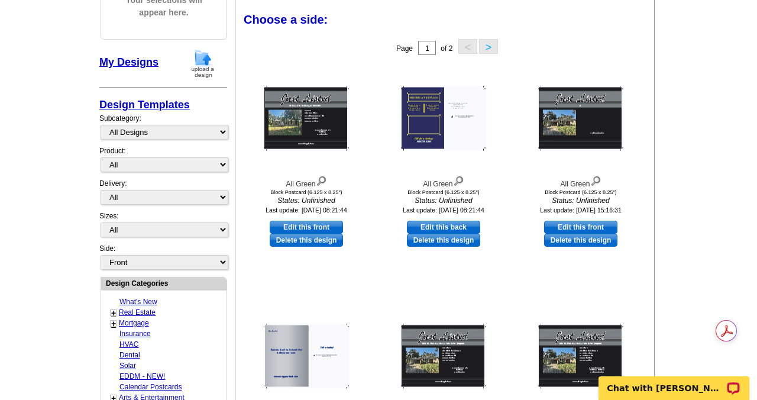
scroll to position [428, 0]
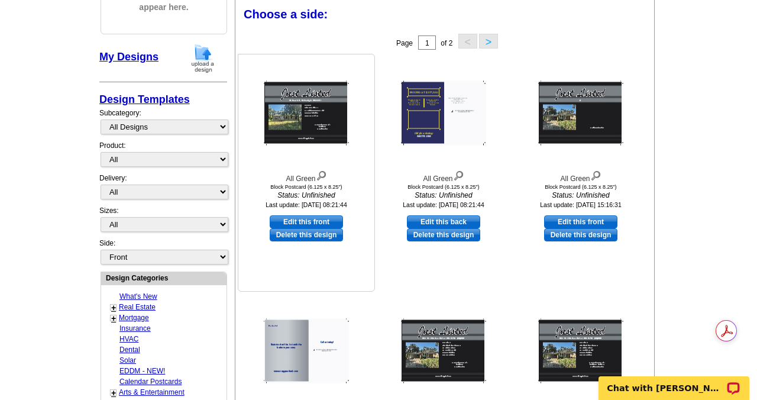
click at [312, 221] on link "Edit this front" at bounding box center [306, 221] width 73 height 13
select select "14"
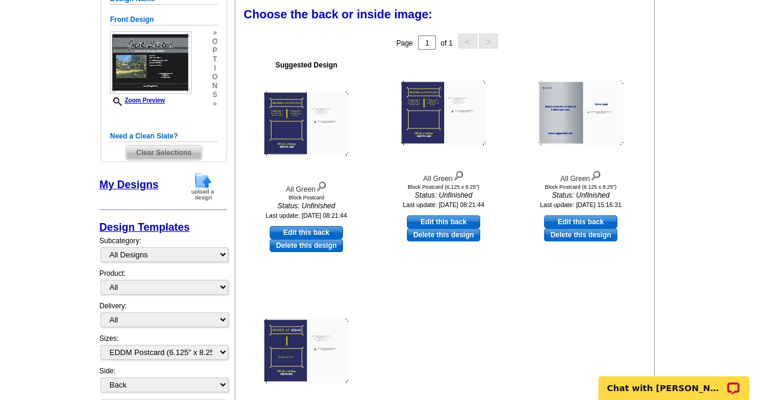
scroll to position [430, 0]
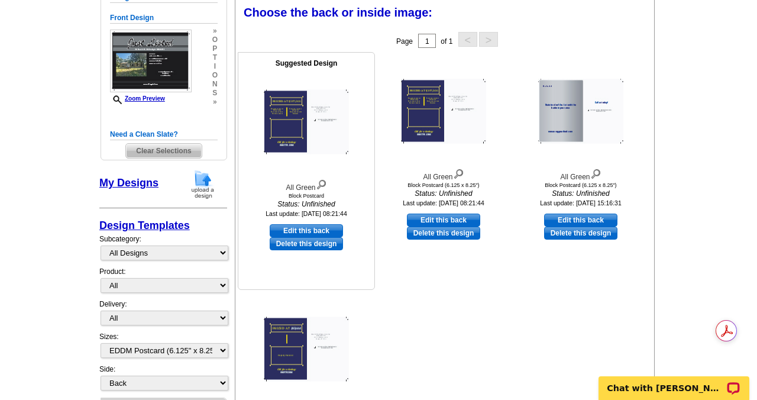
click at [310, 232] on link "Edit this back" at bounding box center [306, 230] width 73 height 13
select select "front"
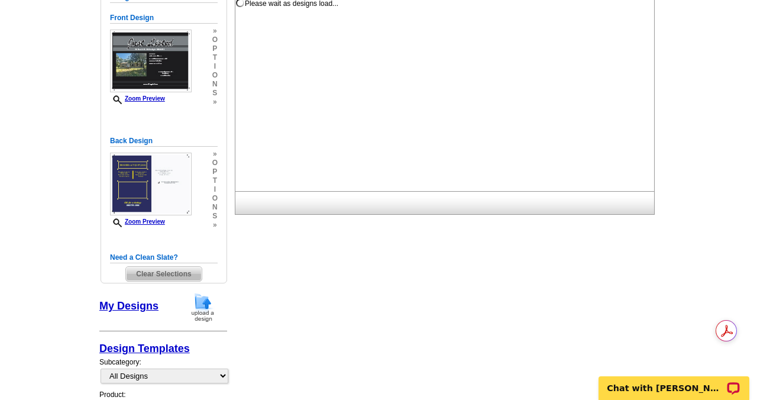
scroll to position [0, 0]
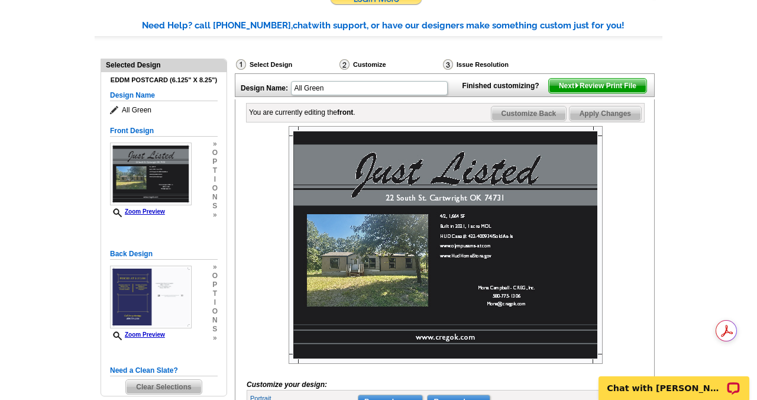
scroll to position [329, 0]
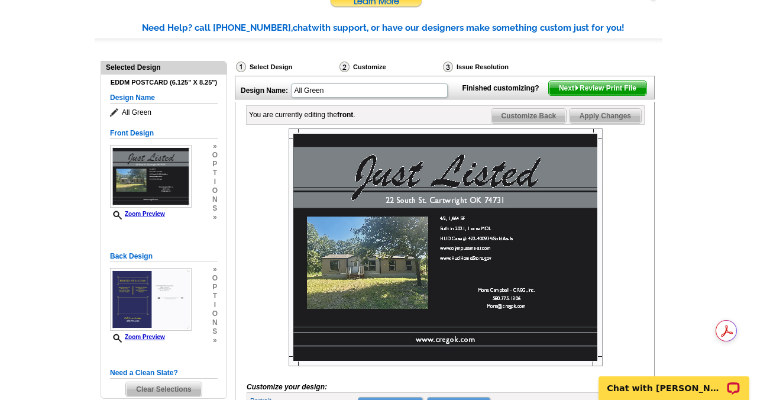
click at [535, 123] on span "Customize Back" at bounding box center [529, 116] width 75 height 14
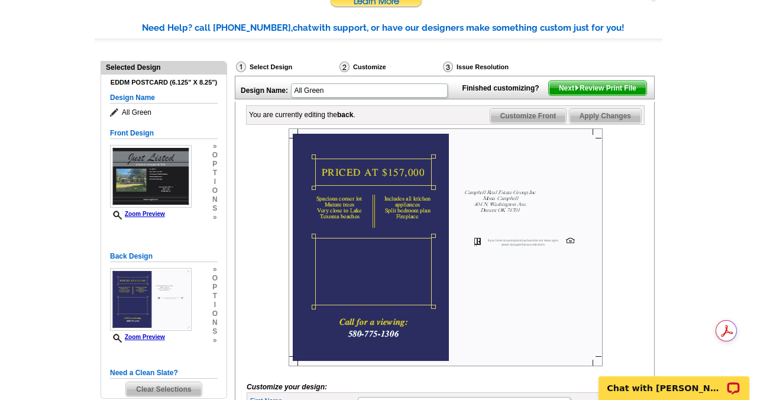
click at [345, 290] on img at bounding box center [446, 247] width 314 height 238
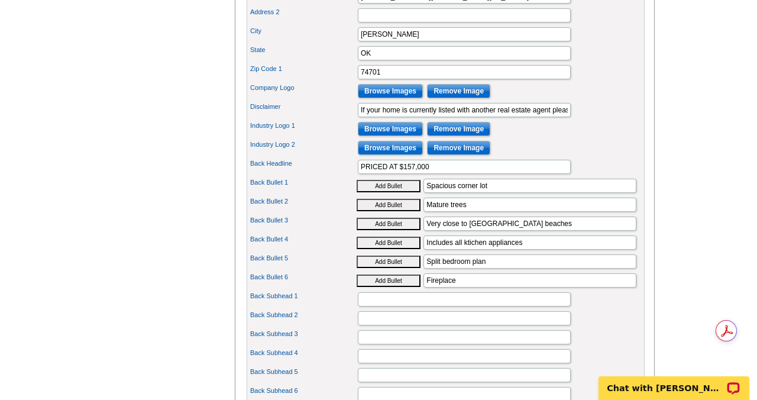
scroll to position [795, 0]
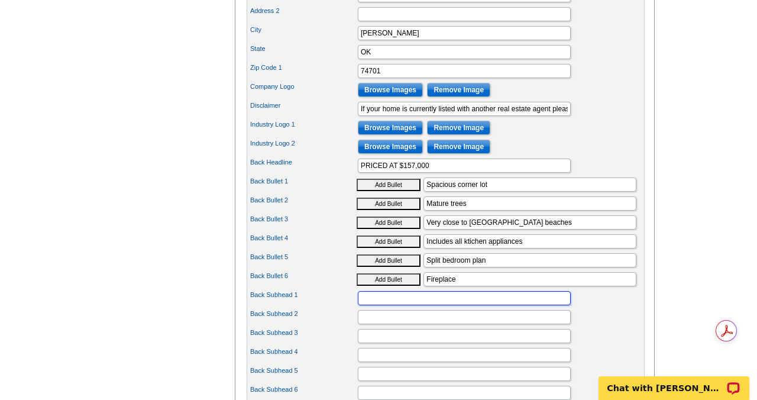
click at [386, 305] on input "Back Subhead 1" at bounding box center [464, 298] width 213 height 14
type input "Home features 1,664 sf of living space."
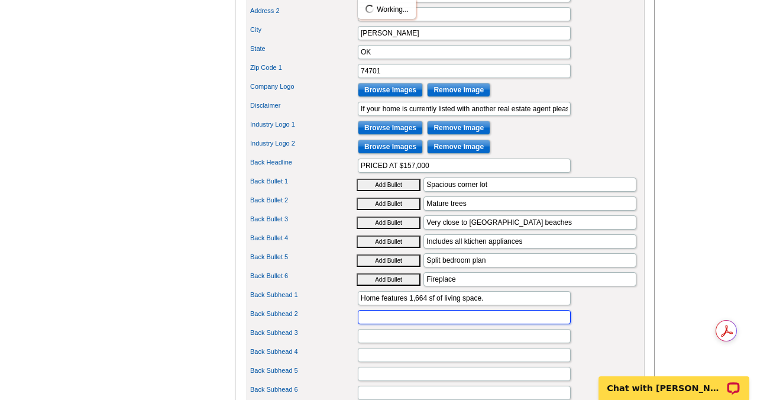
scroll to position [0, 0]
type input "Great proximity between [GEOGRAPHIC_DATA] and [GEOGRAPHIC_DATA]"
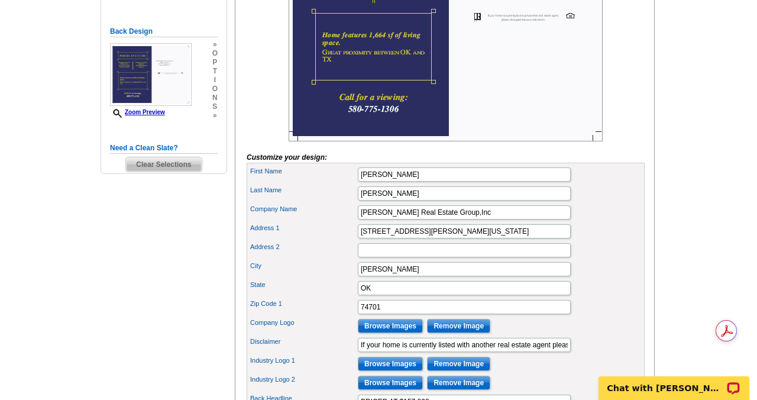
scroll to position [545, 0]
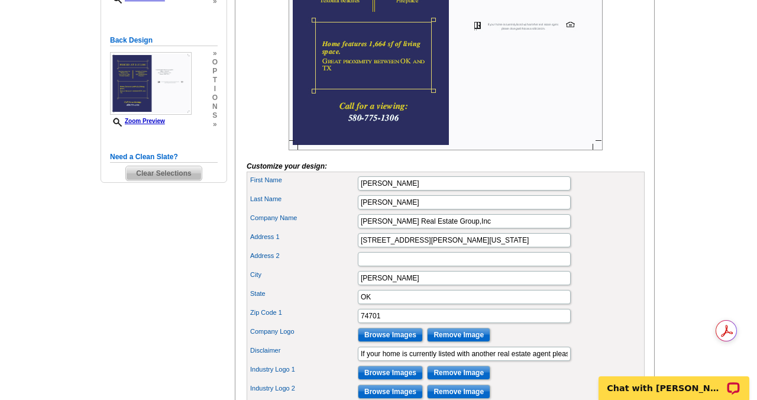
type input "All offers must by submitted through [DOMAIN_NAME]."
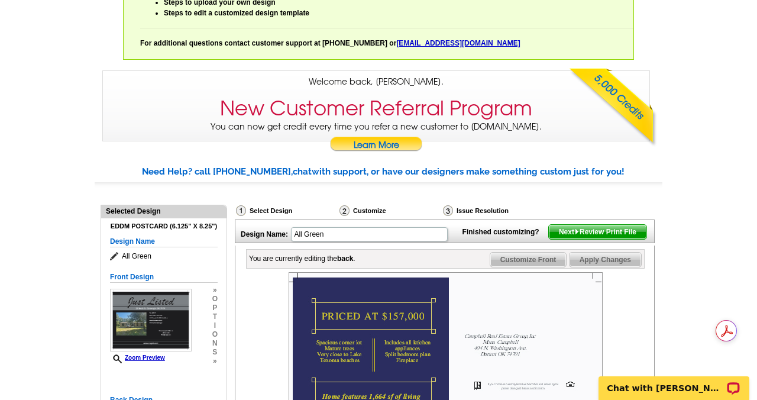
scroll to position [411, 0]
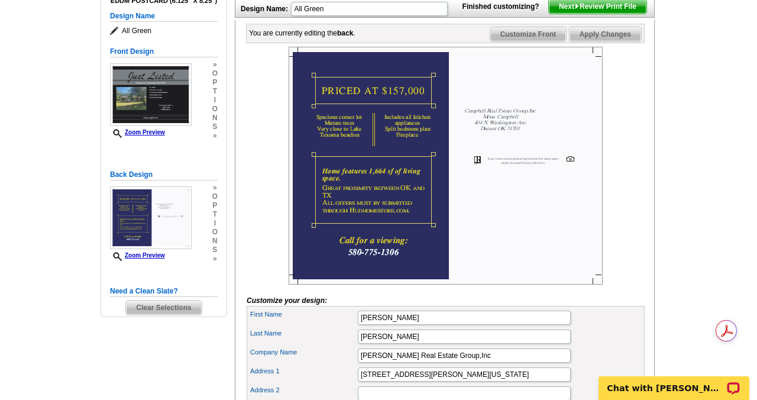
click at [585, 14] on span "Next Review Print File" at bounding box center [598, 6] width 98 height 14
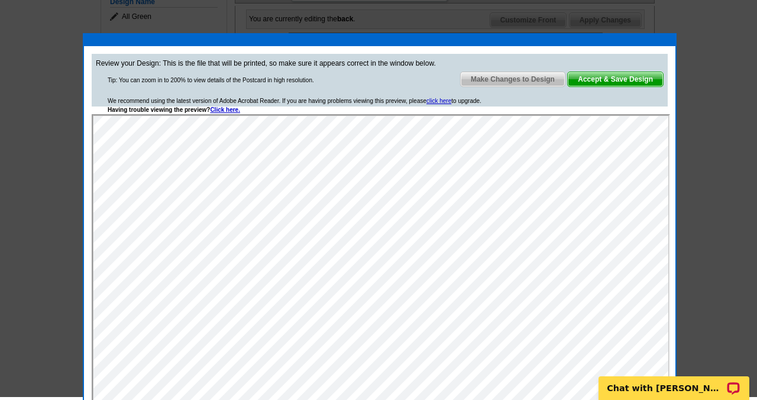
scroll to position [422, 0]
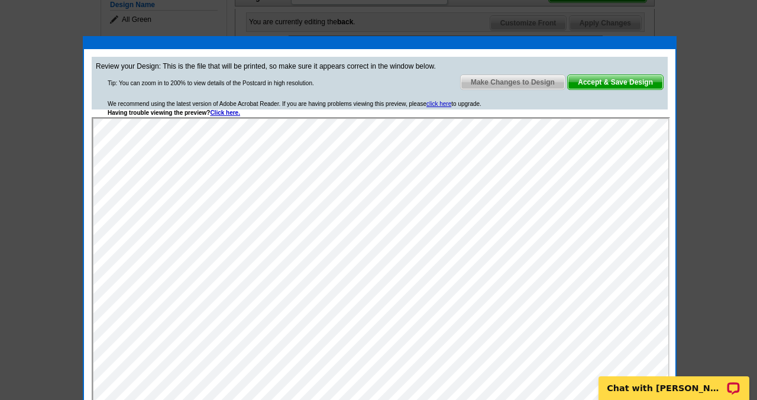
click at [518, 85] on span "Make Changes to Design" at bounding box center [513, 82] width 104 height 14
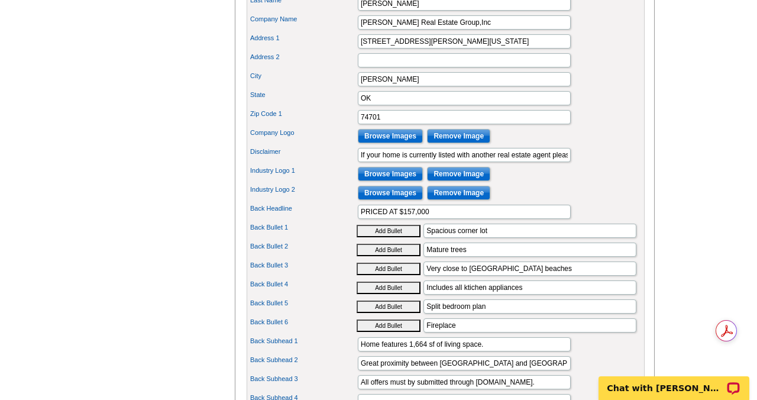
scroll to position [863, 0]
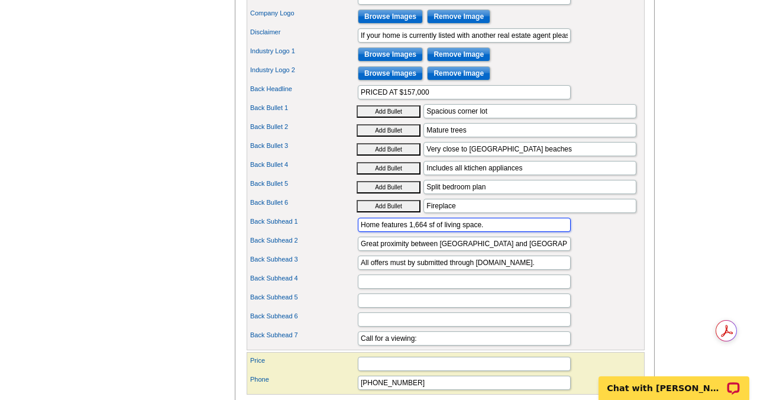
drag, startPoint x: 490, startPoint y: 245, endPoint x: 350, endPoint y: 240, distance: 140.3
click at [350, 234] on div "Back Subhead 1 Home features 1,664 sf of living space." at bounding box center [445, 224] width 393 height 19
type input "Great proximity between OK an [GEOGRAPHIC_DATA]"
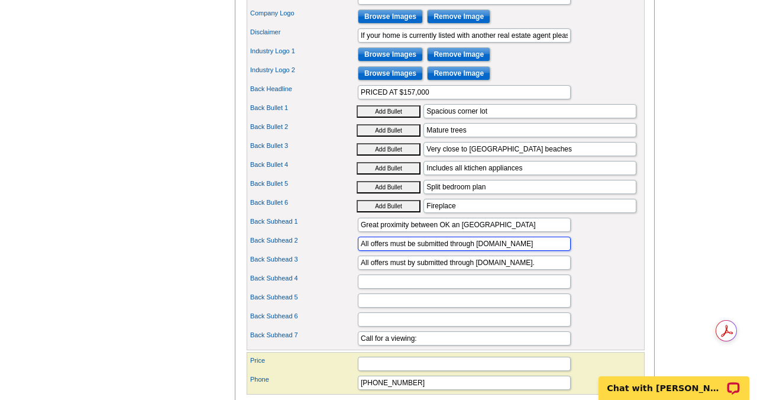
type input "All offers must be submitted through [DOMAIN_NAME]"
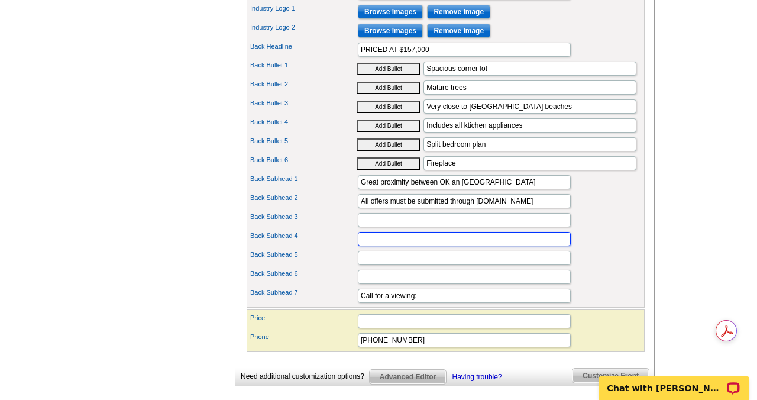
scroll to position [916, 0]
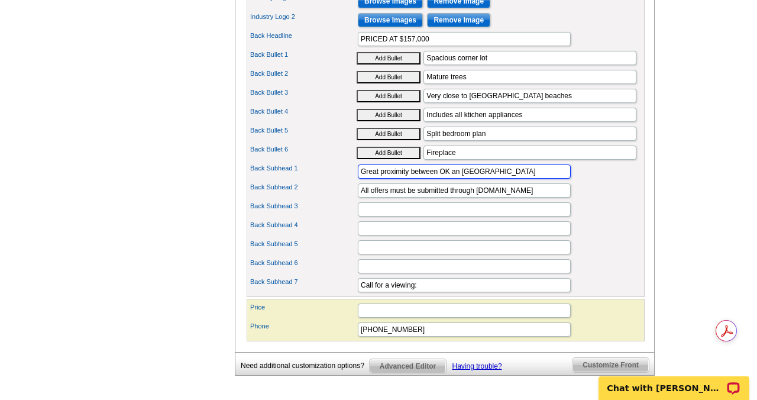
click at [408, 179] on input "Great proximity between OK an TX" at bounding box center [464, 171] width 213 height 14
type input "Great location between OK an TX"
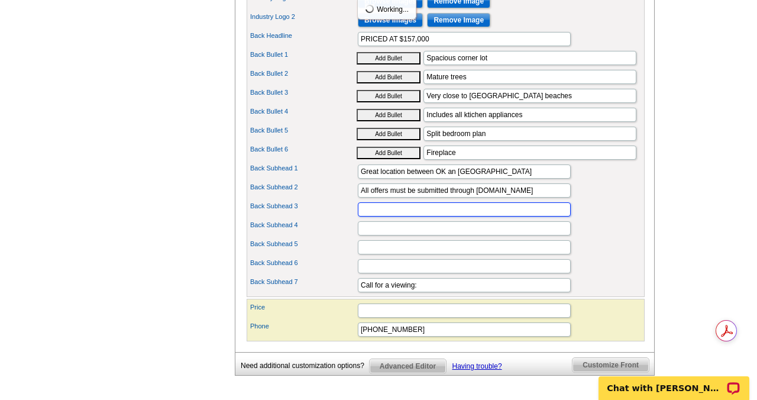
click at [431, 217] on input "Back Subhead 3" at bounding box center [464, 209] width 213 height 14
type input "All offers must be submitted through Hudhomestore.com"
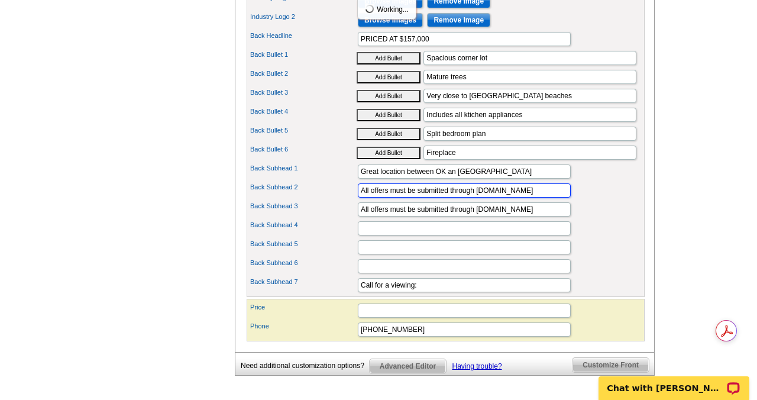
drag, startPoint x: 542, startPoint y: 211, endPoint x: 354, endPoint y: 209, distance: 188.1
click at [354, 200] on div "Back Subhead 2 All offers must be submitted through Hudhomestore.com" at bounding box center [445, 190] width 393 height 19
type input "Colbert School District"
click at [455, 179] on input "Great location between OK an TX" at bounding box center [464, 171] width 213 height 14
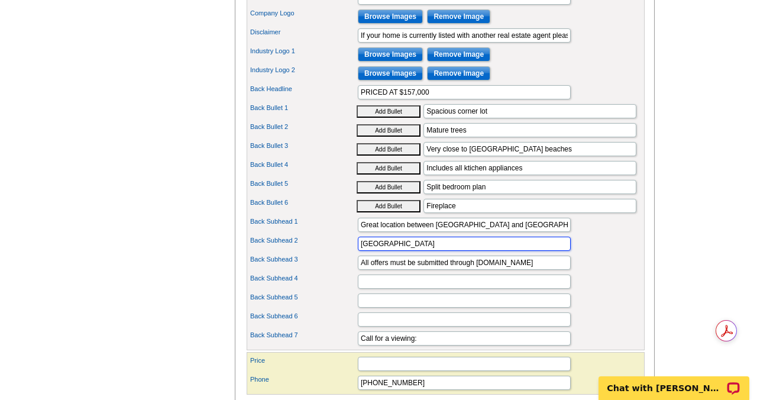
scroll to position [866, 0]
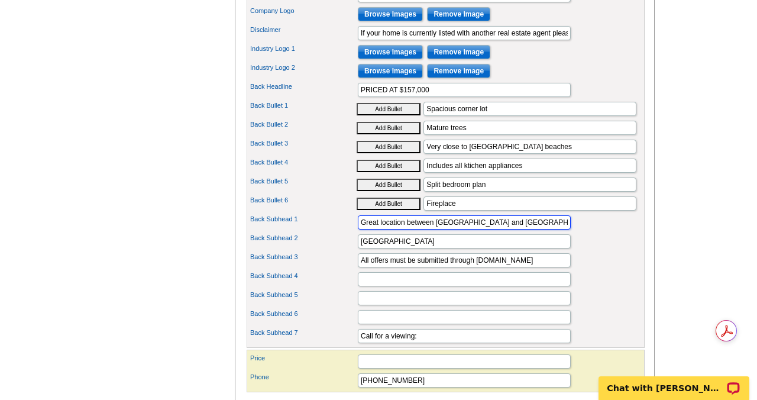
click at [477, 230] on input "Great location between OK and TX" at bounding box center [464, 222] width 213 height 14
type input "Great location between OK/TX"
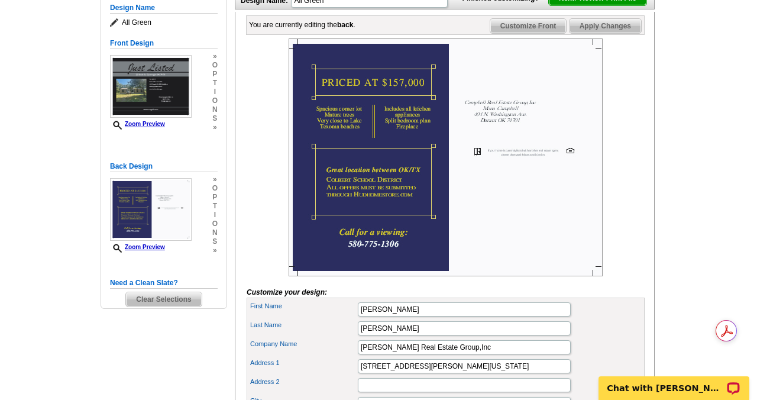
scroll to position [424, 0]
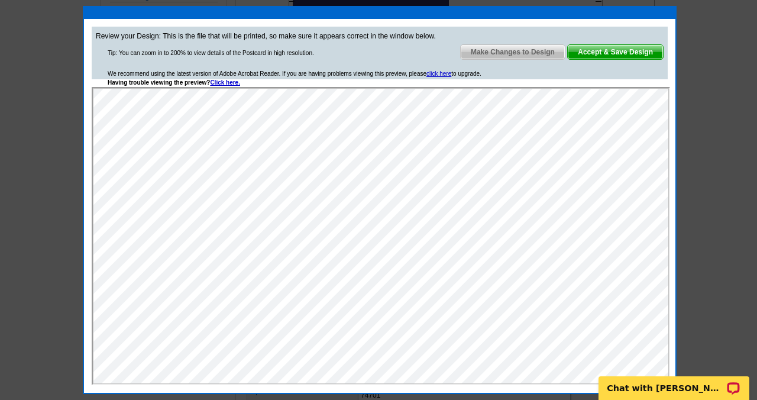
scroll to position [468, 0]
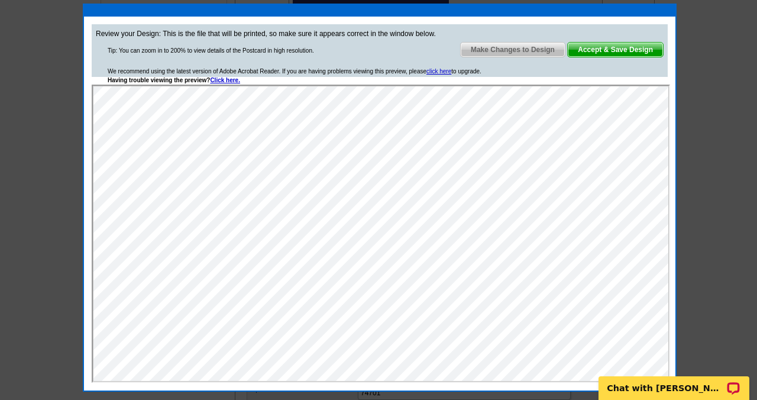
click at [600, 52] on span "Accept & Save Design" at bounding box center [615, 50] width 95 height 14
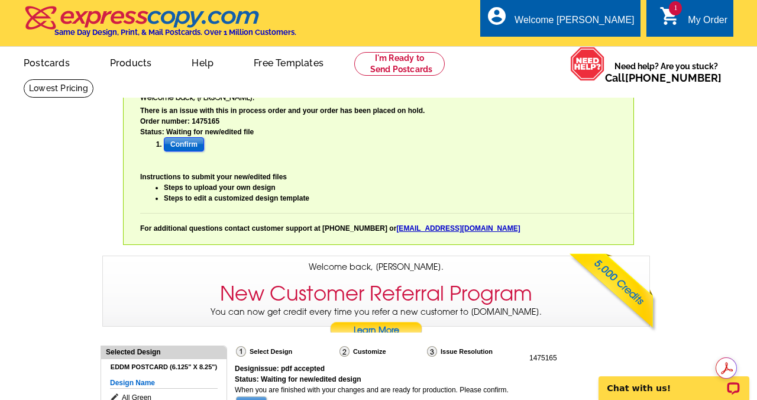
click at [182, 143] on input "Confirm" at bounding box center [184, 144] width 40 height 14
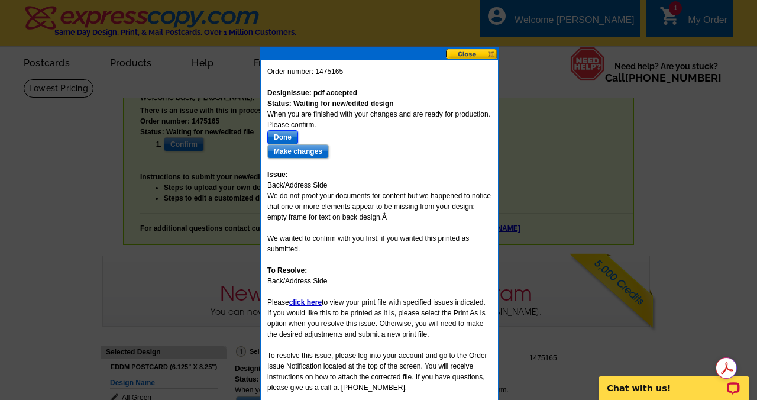
click at [285, 136] on input "Done" at bounding box center [282, 137] width 31 height 14
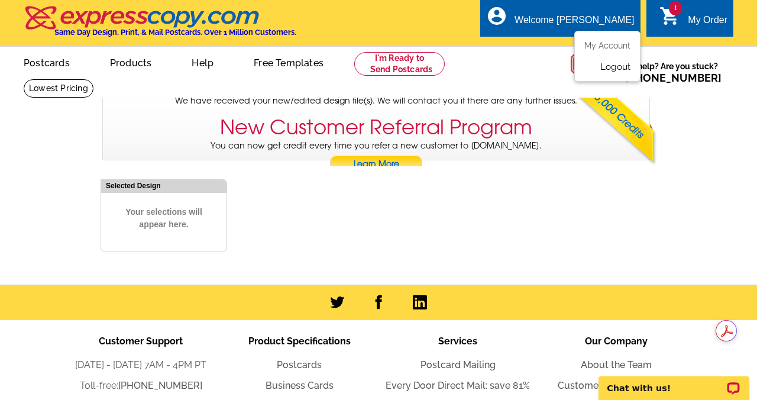
click at [616, 69] on link "Logout" at bounding box center [615, 67] width 30 height 11
